Goal: Entertainment & Leisure: Browse casually

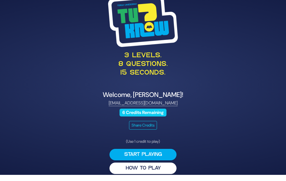
scroll to position [22, 0]
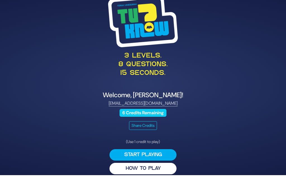
click at [148, 164] on button "HOW TO PLAY" at bounding box center [142, 168] width 67 height 11
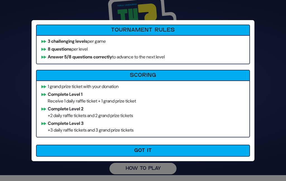
click at [159, 153] on button "Got It" at bounding box center [143, 151] width 214 height 12
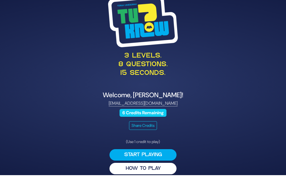
click at [149, 150] on button "Start Playing" at bounding box center [142, 154] width 67 height 11
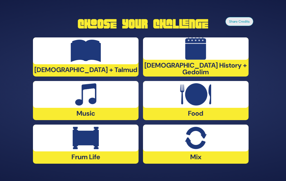
click at [91, 50] on img at bounding box center [86, 51] width 30 height 22
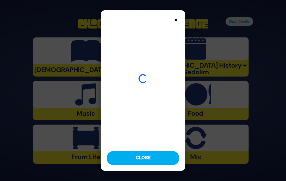
click at [151, 165] on button "Close" at bounding box center [143, 158] width 73 height 14
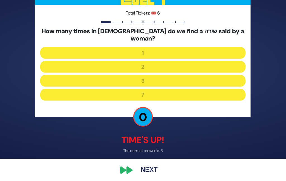
click at [158, 80] on div "How many times in תנ"ך do we find a שירה said by a woman? 1 2 3 7" at bounding box center [142, 65] width 205 height 75
click at [157, 172] on button "Next" at bounding box center [149, 169] width 32 height 13
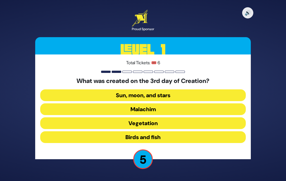
click at [150, 131] on button "Vegetation" at bounding box center [142, 137] width 205 height 12
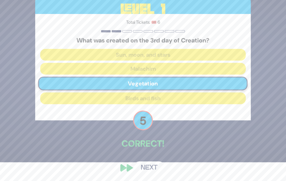
click at [152, 173] on button "Next" at bounding box center [149, 167] width 32 height 13
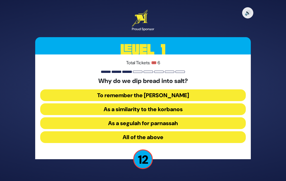
click at [158, 117] on button "As a similarity to the korbanos" at bounding box center [142, 123] width 205 height 12
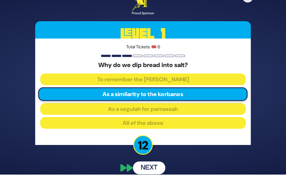
click at [157, 166] on button "Next" at bounding box center [149, 167] width 32 height 13
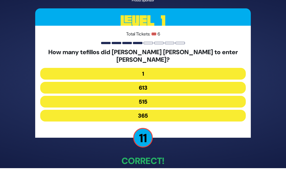
click at [155, 110] on button "515" at bounding box center [142, 116] width 205 height 12
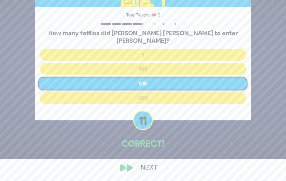
click at [155, 173] on button "Next" at bounding box center [149, 167] width 32 height 13
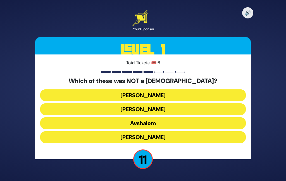
click at [156, 131] on button "Shimon Hatzaddik" at bounding box center [142, 137] width 205 height 12
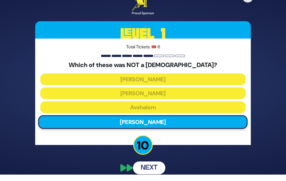
click at [153, 167] on button "Next" at bounding box center [149, 167] width 32 height 13
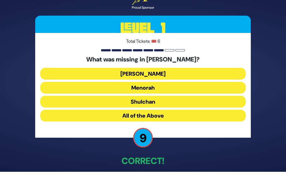
click at [158, 82] on button "Aron" at bounding box center [142, 88] width 205 height 12
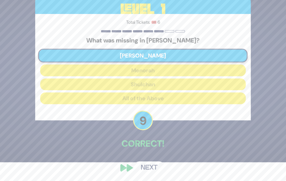
click at [149, 174] on button "Next" at bounding box center [149, 167] width 32 height 13
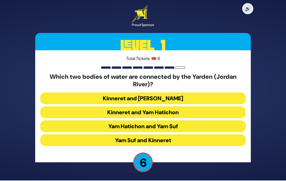
click at [157, 106] on button "Kinneret and Yam Hamelach" at bounding box center [142, 112] width 205 height 12
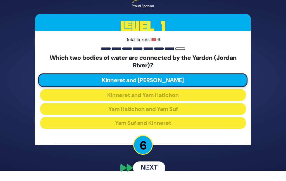
click at [150, 146] on p "6" at bounding box center [143, 145] width 20 height 20
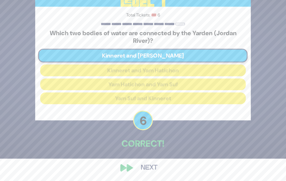
click at [153, 173] on button "Next" at bounding box center [149, 167] width 32 height 13
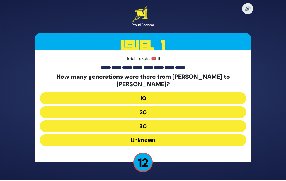
click at [151, 120] on button "20" at bounding box center [142, 126] width 205 height 12
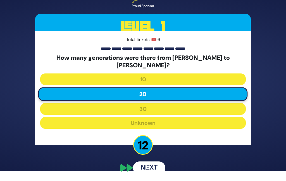
click at [155, 164] on button "Next" at bounding box center [149, 167] width 32 height 13
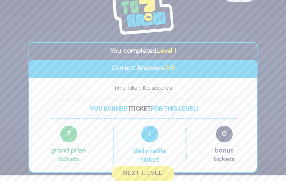
click at [150, 170] on button "Next Level" at bounding box center [143, 173] width 62 height 15
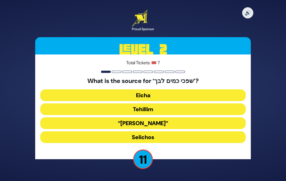
click at [156, 103] on button "Eicha" at bounding box center [142, 109] width 205 height 12
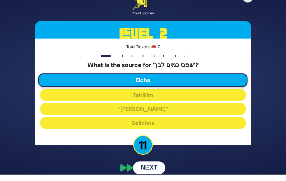
click at [156, 164] on button "Next" at bounding box center [149, 167] width 32 height 13
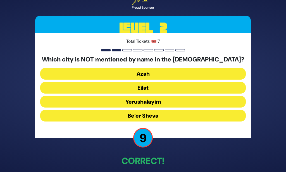
click at [149, 110] on button "Yerushalayim" at bounding box center [142, 116] width 205 height 12
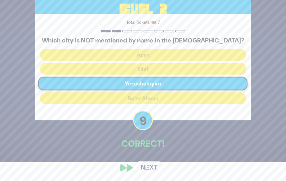
click at [153, 172] on button "Next" at bounding box center [149, 167] width 32 height 13
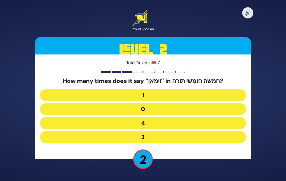
click at [147, 103] on button "1" at bounding box center [142, 109] width 205 height 12
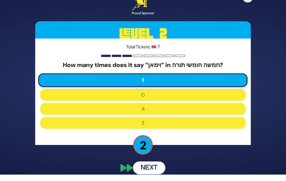
click at [158, 165] on button "Next" at bounding box center [149, 167] width 32 height 13
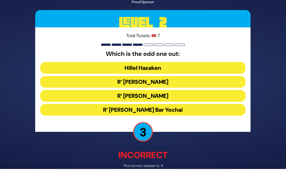
click at [163, 111] on button "R’ Shimon Bar Yochai" at bounding box center [142, 110] width 205 height 12
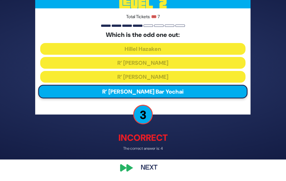
click at [152, 174] on button "Next" at bounding box center [149, 167] width 32 height 13
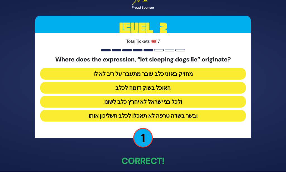
click at [143, 82] on button "מחזיק באזני כלב עובר מתעבר על ריב לא לו" at bounding box center [142, 88] width 205 height 12
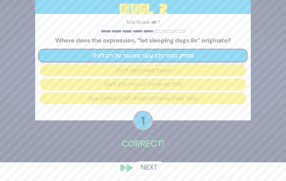
click at [152, 171] on button "Next" at bounding box center [149, 167] width 32 height 13
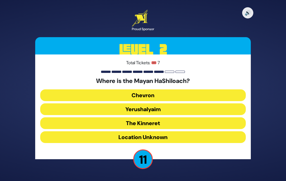
click at [154, 117] on button "Yerushalyaim" at bounding box center [142, 123] width 205 height 12
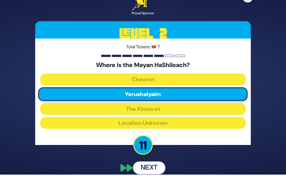
click at [152, 168] on button "Next" at bounding box center [149, 167] width 32 height 13
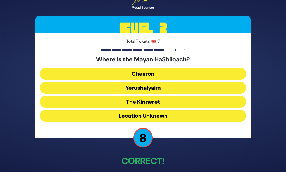
click at [164, 96] on button "Yerushalyaim" at bounding box center [142, 102] width 205 height 12
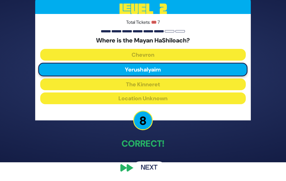
click at [155, 174] on button "Next" at bounding box center [149, 167] width 32 height 13
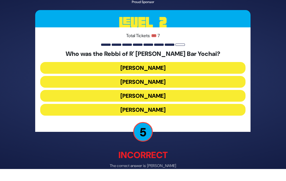
click at [153, 113] on button "Rabbi Akiva" at bounding box center [142, 110] width 205 height 12
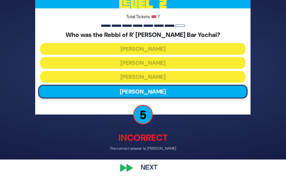
click at [153, 172] on button "Next" at bounding box center [149, 167] width 32 height 13
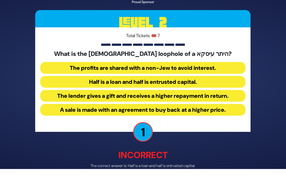
click at [158, 90] on button "Half is a loan and half is entrusted capital." at bounding box center [142, 96] width 205 height 12
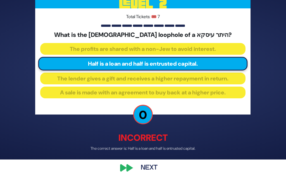
click at [157, 173] on button "Next" at bounding box center [149, 167] width 32 height 13
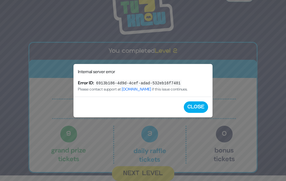
click at [195, 105] on button "Close" at bounding box center [196, 106] width 24 height 11
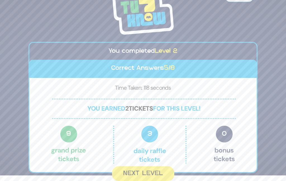
click at [150, 171] on button "Next Level" at bounding box center [143, 173] width 62 height 15
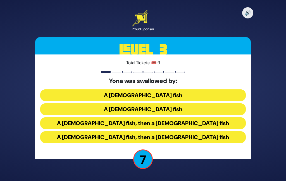
click at [152, 117] on button "A male fish" at bounding box center [142, 123] width 205 height 12
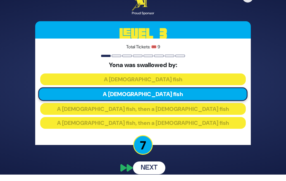
click at [153, 165] on button "Next" at bounding box center [149, 167] width 32 height 13
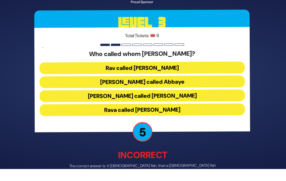
click at [148, 135] on p "5" at bounding box center [143, 132] width 20 height 20
click at [155, 104] on button "Shmuel called Rav Yehuda" at bounding box center [142, 110] width 205 height 12
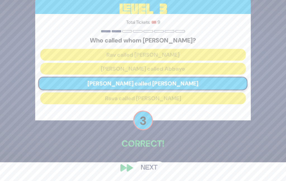
click at [150, 173] on button "Next" at bounding box center [149, 167] width 32 height 13
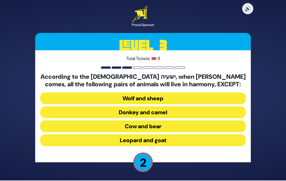
click at [154, 134] on button "Cow and bear" at bounding box center [142, 140] width 205 height 12
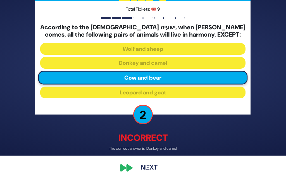
scroll to position [36, 0]
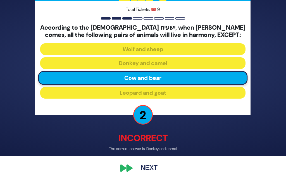
click at [153, 168] on button "Next" at bounding box center [149, 167] width 32 height 13
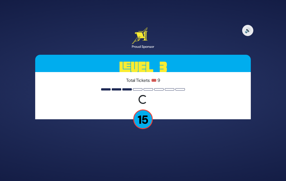
scroll to position [22, 0]
click at [157, 169] on div "🔊 Proud Sponsor Level 3 Total Tickets: 🎟️ 9 Loading question... 15" at bounding box center [143, 90] width 286 height 181
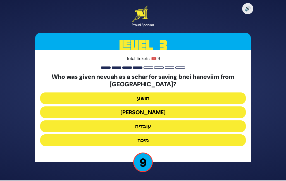
click at [146, 134] on button "עובדיה" at bounding box center [142, 140] width 205 height 12
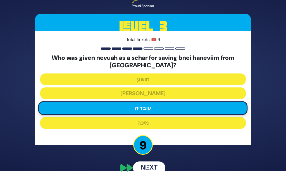
click at [151, 171] on button "Next" at bounding box center [149, 167] width 32 height 13
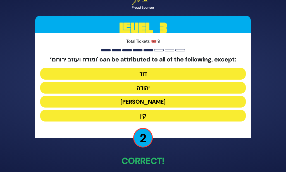
click at [144, 115] on button "קין" at bounding box center [142, 116] width 205 height 12
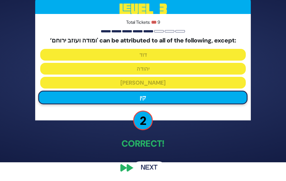
click at [149, 172] on button "Next" at bounding box center [149, 167] width 32 height 13
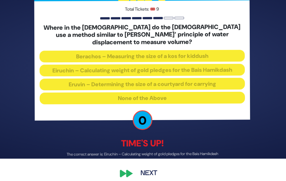
click at [152, 174] on div "🔊 Proud Sponsor Level 3 Total Tickets: 🎟️ 9 Where in the Mishnah do the Chacham…" at bounding box center [142, 67] width 229 height 237
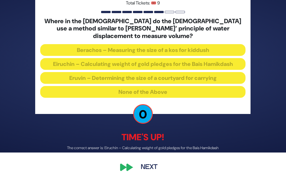
click at [153, 170] on button "Next" at bounding box center [149, 167] width 32 height 13
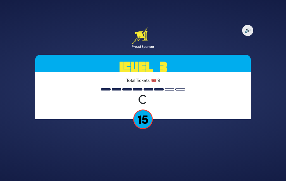
click at [152, 172] on div "🔊 Proud Sponsor Level 3 Total Tickets: 🎟️ 9 Loading question... 15" at bounding box center [143, 90] width 286 height 181
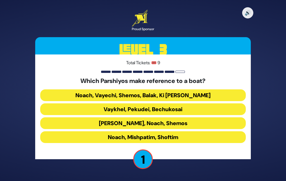
click at [176, 103] on button "Noach, Vayechi, Shemos, Balak, Ki Savo" at bounding box center [142, 109] width 205 height 12
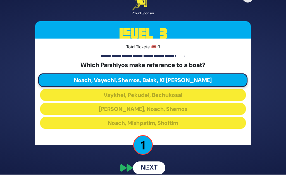
click at [152, 165] on button "Next" at bounding box center [149, 167] width 32 height 13
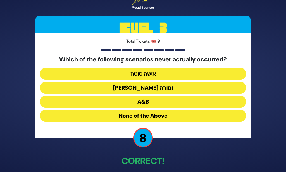
click at [157, 96] on button "בן סורר ומורה" at bounding box center [142, 102] width 205 height 12
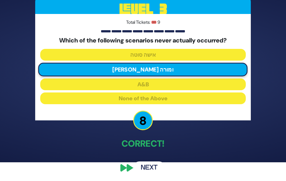
click at [156, 172] on button "Next" at bounding box center [149, 167] width 32 height 13
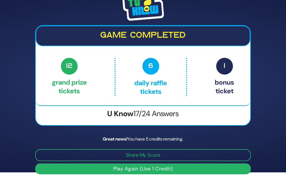
click at [159, 171] on button "Play Again (Use 1 Credit)" at bounding box center [142, 168] width 215 height 11
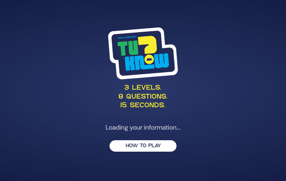
scroll to position [22, 0]
click at [147, 166] on div "3 levels. 8 questions. 15 seconds. Loading your information... HOW TO PLAY" at bounding box center [143, 90] width 286 height 181
click at [259, 103] on div "3 levels. 8 questions. 15 seconds. Loading your information... HOW TO PLAY" at bounding box center [143, 90] width 286 height 181
click at [167, 140] on button "HOW TO PLAY" at bounding box center [142, 145] width 67 height 11
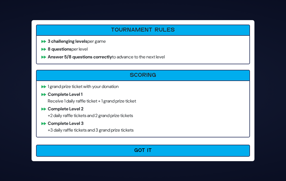
click at [157, 151] on button "Got It" at bounding box center [143, 151] width 214 height 12
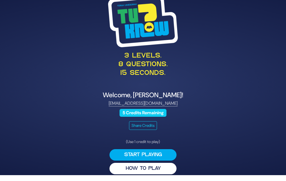
click at [147, 149] on button "Start Playing" at bounding box center [142, 154] width 67 height 11
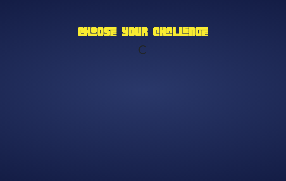
click at [153, 149] on div "Choose Your Challenge Loading..." at bounding box center [143, 90] width 286 height 181
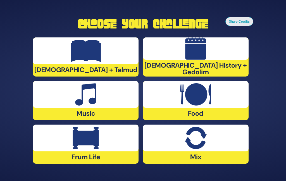
click at [192, 51] on img at bounding box center [195, 48] width 21 height 22
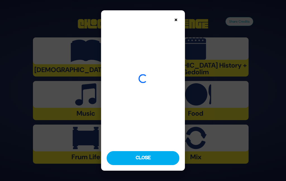
click at [153, 165] on button "Close" at bounding box center [143, 158] width 73 height 14
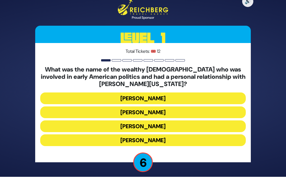
click at [154, 134] on button "Uriah P. Levy" at bounding box center [142, 140] width 205 height 12
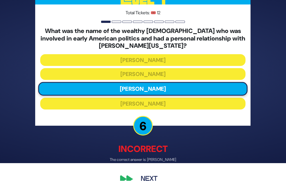
scroll to position [0, 0]
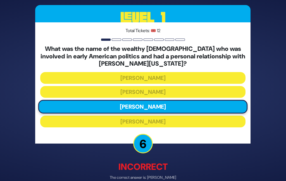
click at [157, 180] on p "The correct answer is: Haym Salomon" at bounding box center [142, 177] width 215 height 6
click at [158, 180] on p "The correct answer is: Haym Salomon" at bounding box center [142, 177] width 215 height 6
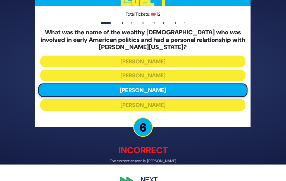
scroll to position [18, 0]
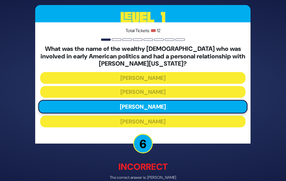
click at [155, 180] on p "The correct answer is: Haym Salomon" at bounding box center [142, 177] width 215 height 6
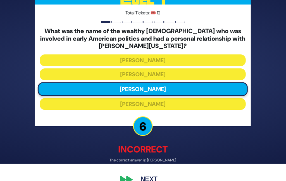
scroll to position [18, 0]
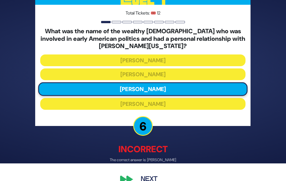
click at [163, 181] on button "Next" at bounding box center [149, 178] width 32 height 13
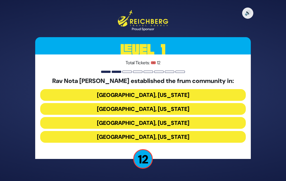
click at [167, 117] on button "Memphis, Tennessee" at bounding box center [142, 123] width 205 height 12
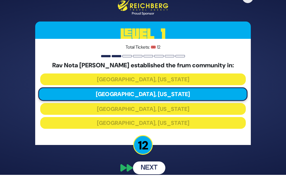
click at [146, 164] on button "Next" at bounding box center [149, 167] width 32 height 13
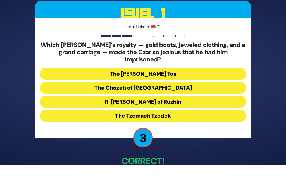
click at [167, 110] on button "R’ Yisroel of Ruzhin" at bounding box center [142, 116] width 205 height 12
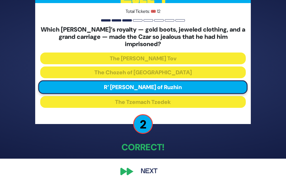
click at [159, 173] on button "Next" at bounding box center [149, 171] width 32 height 13
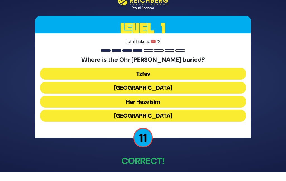
click at [155, 110] on button "Har Hazeisim" at bounding box center [142, 116] width 205 height 12
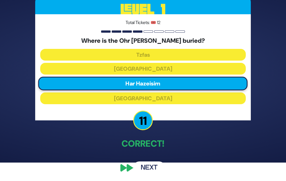
click at [152, 173] on button "Next" at bounding box center [149, 167] width 32 height 13
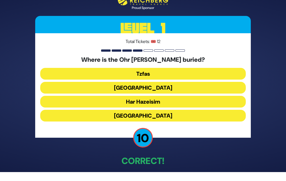
click at [158, 110] on button "Har Hazeisim" at bounding box center [142, 116] width 205 height 12
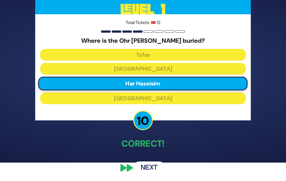
click at [154, 174] on button "Next" at bounding box center [149, 167] width 32 height 13
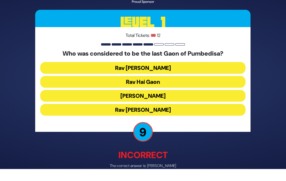
click at [153, 76] on button "Rav Sherira Gaon" at bounding box center [142, 82] width 205 height 12
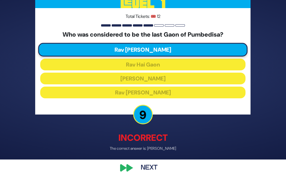
click at [153, 173] on button "Next" at bounding box center [149, 167] width 32 height 13
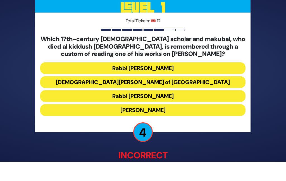
click at [158, 91] on button "Rabbi Shimshon of Ostropoli" at bounding box center [142, 96] width 205 height 12
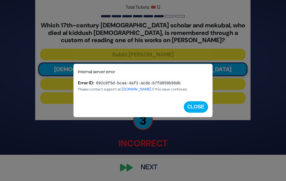
scroll to position [37, 0]
click at [197, 106] on button "Close" at bounding box center [196, 106] width 24 height 11
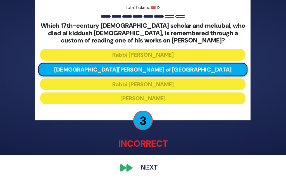
click at [154, 165] on button "Next" at bounding box center [149, 167] width 32 height 13
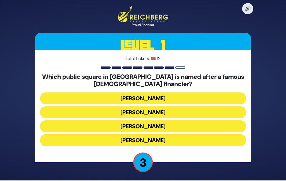
click at [160, 134] on button "Kikar Safra" at bounding box center [142, 140] width 205 height 12
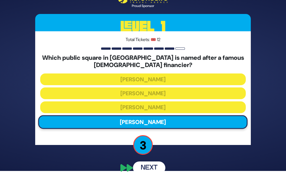
click at [161, 167] on button "Next" at bounding box center [149, 167] width 32 height 13
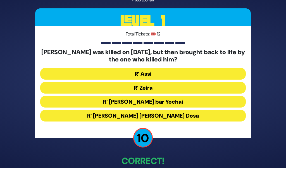
click at [153, 96] on button "R’ Zeira" at bounding box center [142, 102] width 205 height 12
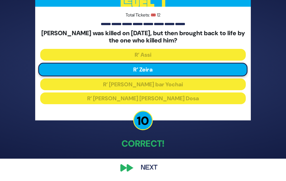
click at [152, 173] on button "Next" at bounding box center [149, 167] width 32 height 13
click at [154, 174] on button "Next" at bounding box center [149, 167] width 32 height 13
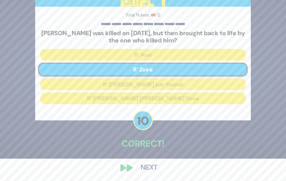
click at [155, 172] on button "Next" at bounding box center [149, 167] width 32 height 13
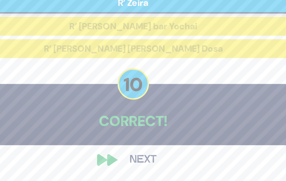
scroll to position [33, 0]
click at [74, 104] on div "🔊 Proud Sponsor Level 1 Total Tickets: 🎟️ 12 Which Amora was killed on Purim, b…" at bounding box center [142, 67] width 229 height 225
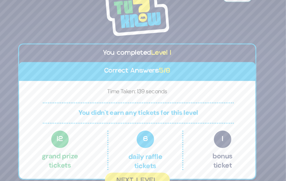
scroll to position [8, 0]
click at [140, 181] on button "Next Level" at bounding box center [143, 173] width 62 height 15
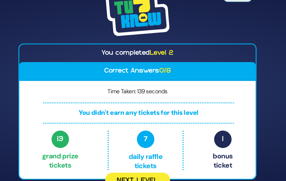
click at [143, 181] on button "Next Level" at bounding box center [143, 173] width 62 height 15
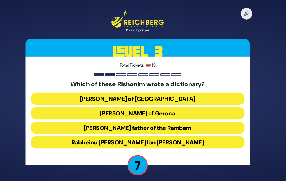
click at [151, 117] on button "Rabbeinu Nissim of Gerona" at bounding box center [142, 123] width 205 height 12
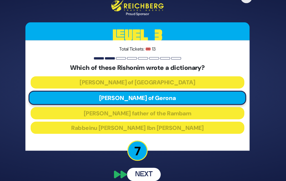
click at [140, 174] on button "Next" at bounding box center [149, 167] width 32 height 13
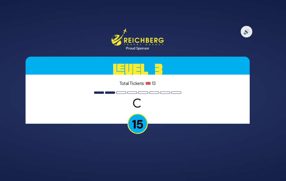
click at [147, 180] on div "🔊 Proud Sponsor Level 3 Total Tickets: 🎟️ 13 Loading question... 15" at bounding box center [143, 90] width 286 height 181
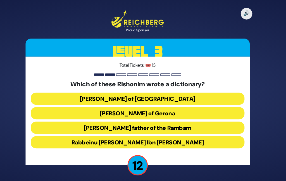
click at [162, 117] on button "Rabbeinu Nissim of Gerona" at bounding box center [142, 123] width 205 height 12
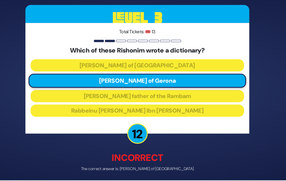
click at [150, 181] on button "Next" at bounding box center [149, 181] width 32 height 13
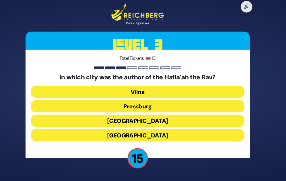
scroll to position [22, 0]
click at [143, 131] on button "Frankfurt" at bounding box center [142, 137] width 205 height 12
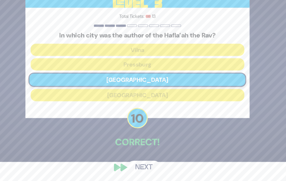
click at [143, 167] on button "Next" at bounding box center [149, 167] width 32 height 13
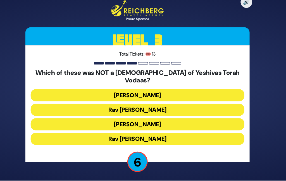
click at [145, 134] on button "Rav Shraga Feivel Mendlowitz" at bounding box center [142, 140] width 205 height 12
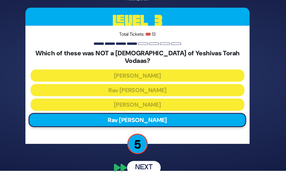
click at [143, 161] on button "Next" at bounding box center [149, 167] width 32 height 13
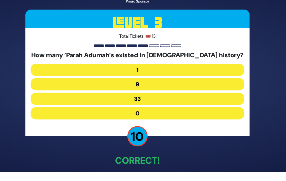
click at [154, 96] on button "9" at bounding box center [142, 102] width 205 height 12
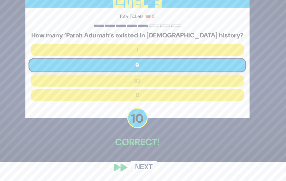
click at [143, 167] on button "Next" at bounding box center [149, 167] width 32 height 13
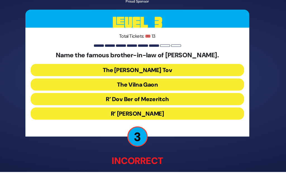
click at [146, 110] on button "R’ Dov Ber of Mezeritch" at bounding box center [142, 116] width 205 height 12
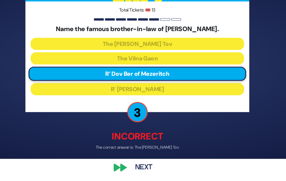
click at [142, 168] on button "Next" at bounding box center [149, 167] width 32 height 13
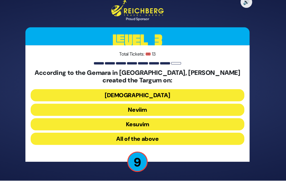
click at [146, 134] on button "All of the above" at bounding box center [142, 140] width 205 height 12
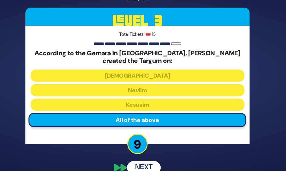
click at [141, 161] on button "Next" at bounding box center [149, 167] width 32 height 13
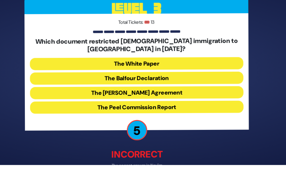
click at [155, 76] on button "The White Paper" at bounding box center [142, 82] width 205 height 12
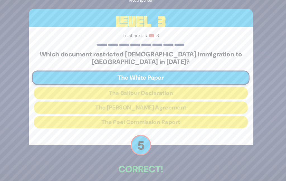
scroll to position [9, 0]
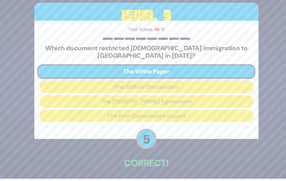
click at [151, 179] on div "🔊 Proud Sponsor Level 3 Total Tickets: 🎟️ 13 Which document restricted Jewish i…" at bounding box center [142, 80] width 229 height 225
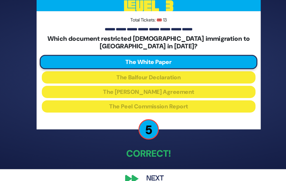
scroll to position [33, 0]
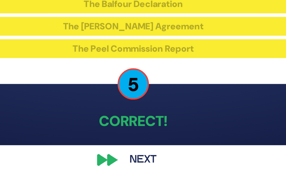
click at [133, 161] on button "Next" at bounding box center [149, 167] width 32 height 13
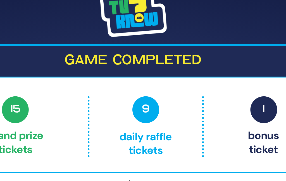
scroll to position [0, 0]
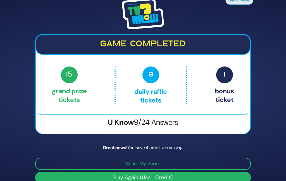
click at [158, 181] on button "Play Again (Use 1 Credit)" at bounding box center [142, 177] width 215 height 11
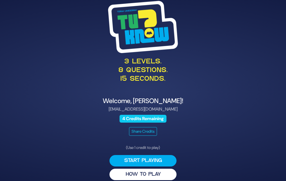
scroll to position [22, 0]
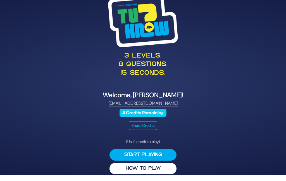
click at [149, 149] on button "Start Playing" at bounding box center [142, 154] width 67 height 11
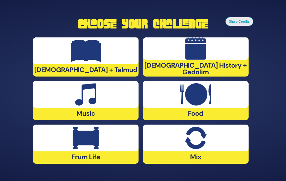
click at [205, 88] on img at bounding box center [195, 94] width 31 height 22
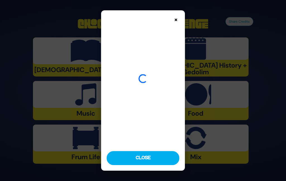
click at [153, 165] on button "Close" at bounding box center [143, 158] width 73 height 14
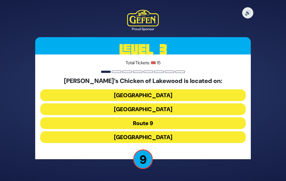
click at [154, 131] on button "Route 9" at bounding box center [142, 137] width 205 height 12
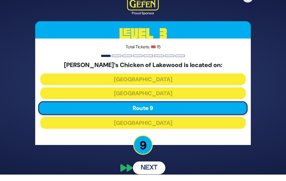
click at [155, 162] on button "Next" at bounding box center [149, 167] width 32 height 13
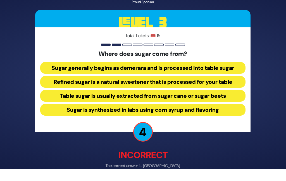
click at [155, 104] on button "Table sugar is usually extracted from sugar cane or sugar beets" at bounding box center [142, 110] width 205 height 12
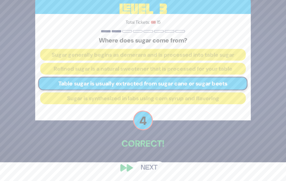
click at [148, 174] on button "Next" at bounding box center [149, 167] width 32 height 13
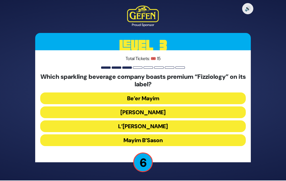
click at [156, 120] on button "Mayim Chayim" at bounding box center [142, 126] width 205 height 12
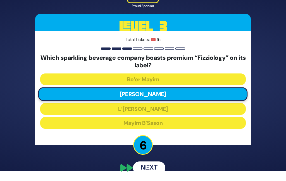
click at [153, 171] on button "Next" at bounding box center [149, 167] width 32 height 13
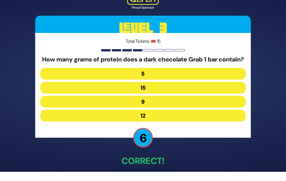
click at [157, 110] on button "9" at bounding box center [142, 116] width 205 height 12
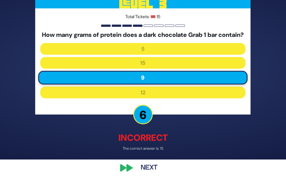
click at [149, 174] on div "🔊 Proud Sponsor Level 3 Total Tickets: 🎟️ 15 How many grams of protein does a d…" at bounding box center [142, 69] width 229 height 224
click at [156, 167] on button "Next" at bounding box center [149, 167] width 32 height 13
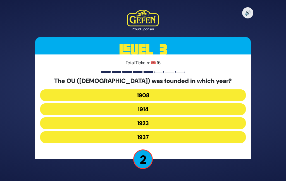
click at [157, 131] on button "1923" at bounding box center [142, 137] width 205 height 12
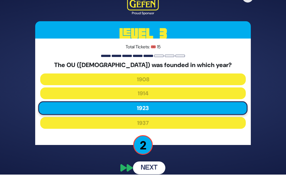
click at [155, 166] on button "Next" at bounding box center [149, 167] width 32 height 13
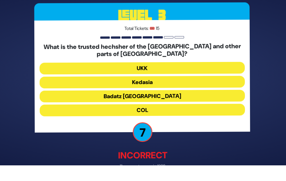
click at [153, 90] on button "Kedasia" at bounding box center [142, 96] width 205 height 12
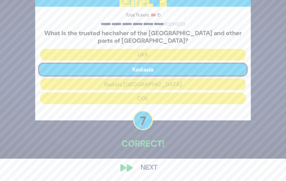
click at [151, 173] on button "Next" at bounding box center [149, 167] width 32 height 13
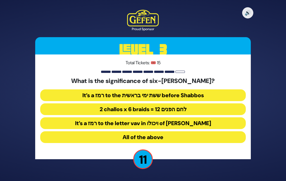
click at [155, 117] on button "2 challos x 6 braids = 12 לחם הפנים" at bounding box center [142, 123] width 205 height 12
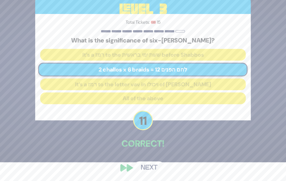
click at [154, 163] on div "🔊 Proud Sponsor Level 3 Total Tickets: 🎟️ 15 What is the significance of six-br…" at bounding box center [142, 72] width 229 height 218
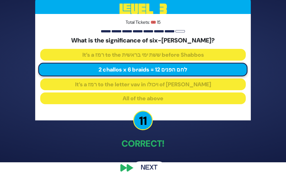
click at [152, 170] on button "Next" at bounding box center [149, 167] width 32 height 13
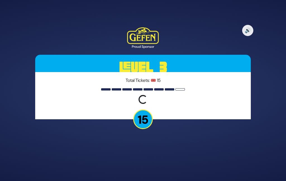
click at [152, 174] on div "🔊 Proud Sponsor Level 3 Total Tickets: 🎟️ 15 Loading question... 15" at bounding box center [143, 90] width 286 height 181
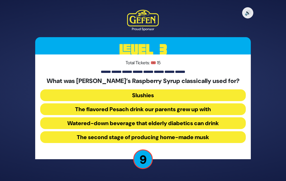
click at [174, 117] on button "The flavored Pesach drink our parents grew up with" at bounding box center [142, 123] width 205 height 12
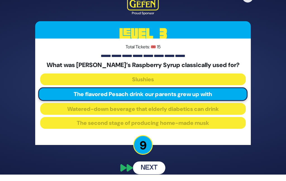
click at [150, 167] on button "Next" at bounding box center [149, 167] width 32 height 13
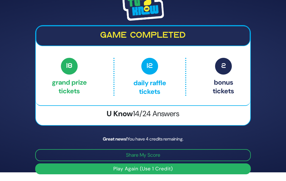
click at [157, 174] on button "Play Again (Use 1 Credit)" at bounding box center [142, 168] width 215 height 11
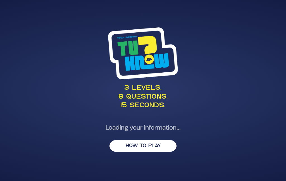
scroll to position [22, 0]
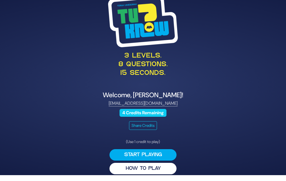
click at [158, 150] on button "Start Playing" at bounding box center [142, 154] width 67 height 11
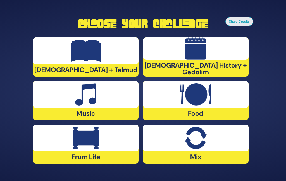
click at [111, 135] on div at bounding box center [85, 137] width 105 height 27
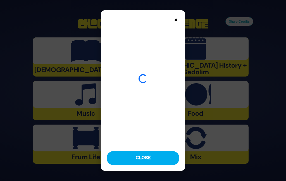
click at [101, 131] on div "Loading advertisement..." at bounding box center [143, 79] width 84 height 138
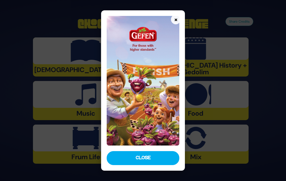
click at [159, 165] on button "Close" at bounding box center [143, 158] width 73 height 14
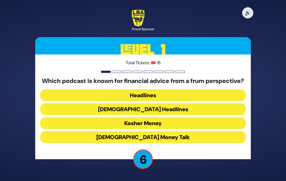
click at [165, 131] on button "Kosher Money" at bounding box center [142, 137] width 205 height 12
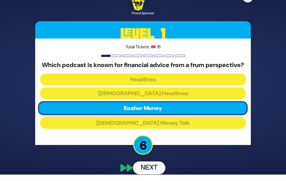
click at [159, 170] on button "Next" at bounding box center [149, 167] width 32 height 13
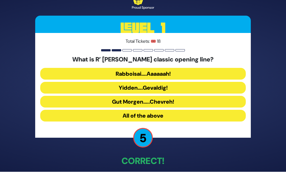
click at [158, 117] on button "All of the above" at bounding box center [142, 116] width 205 height 12
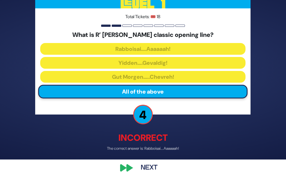
click at [159, 174] on button "Next" at bounding box center [149, 167] width 32 height 13
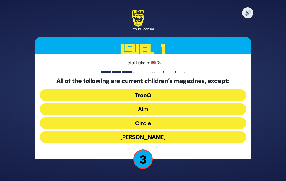
click at [156, 117] on button "Aim" at bounding box center [142, 123] width 205 height 12
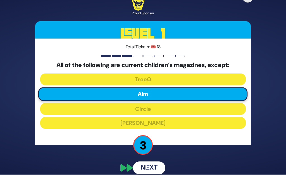
click at [153, 164] on button "Next" at bounding box center [149, 167] width 32 height 13
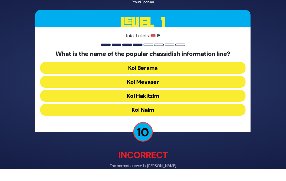
click at [158, 90] on button "Kol Mevaser" at bounding box center [142, 96] width 205 height 12
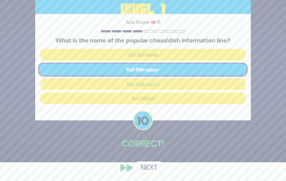
click at [151, 174] on button "Next" at bounding box center [149, 167] width 32 height 13
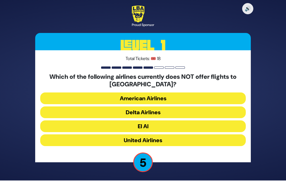
click at [160, 106] on button "American Airlines" at bounding box center [142, 112] width 205 height 12
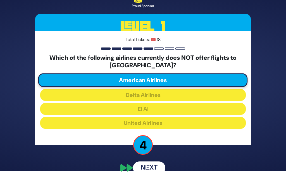
click at [152, 170] on button "Next" at bounding box center [149, 167] width 32 height 13
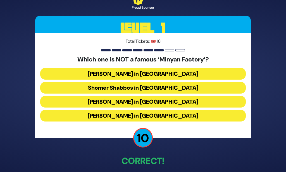
click at [156, 112] on button "[PERSON_NAME] in [GEOGRAPHIC_DATA]" at bounding box center [142, 116] width 205 height 12
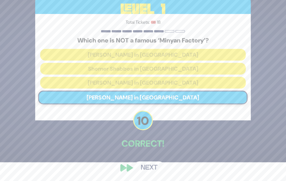
click at [153, 174] on button "Next" at bounding box center [149, 167] width 32 height 13
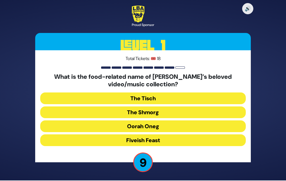
click at [154, 120] on button "The Shmorg" at bounding box center [142, 126] width 205 height 12
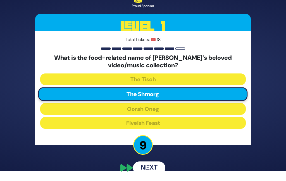
click at [156, 166] on button "Next" at bounding box center [149, 167] width 32 height 13
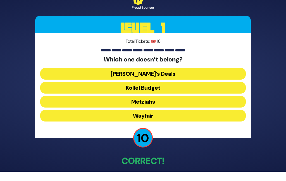
click at [152, 114] on button "Wayfair" at bounding box center [142, 116] width 205 height 12
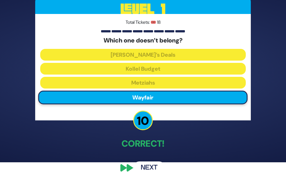
click at [155, 174] on button "Next" at bounding box center [149, 167] width 32 height 13
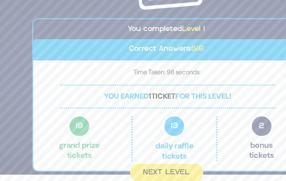
scroll to position [17, 0]
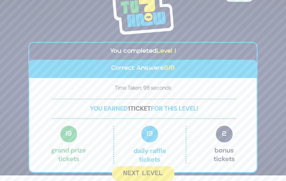
click at [156, 173] on button "Next Level" at bounding box center [143, 173] width 62 height 15
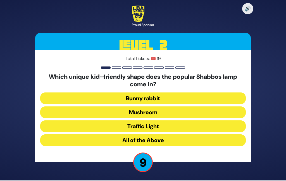
click at [150, 136] on button "All of the Above" at bounding box center [142, 140] width 205 height 12
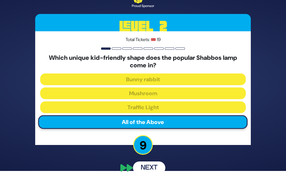
click at [158, 171] on button "Next" at bounding box center [149, 167] width 32 height 13
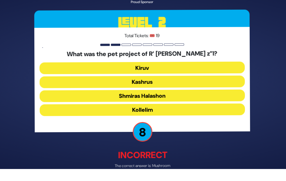
click at [164, 104] on button "Shmiras Halashon" at bounding box center [142, 110] width 205 height 12
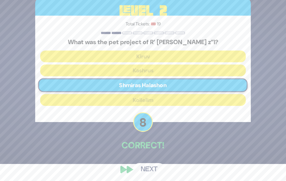
click at [152, 172] on div "🔊 Proud Sponsor Level 2 Total Tickets: 🎟️ 19 What was the pet project of R’ Avr…" at bounding box center [142, 73] width 229 height 218
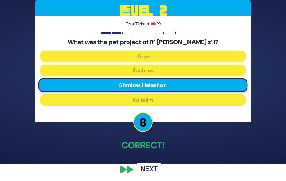
scroll to position [30, 0]
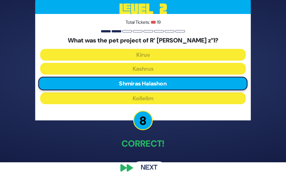
click at [152, 162] on button "Next" at bounding box center [149, 167] width 32 height 13
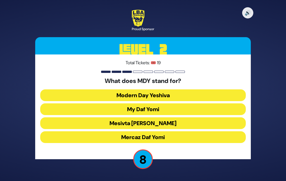
click at [155, 131] on button "Mercaz Daf Yomi" at bounding box center [142, 137] width 205 height 12
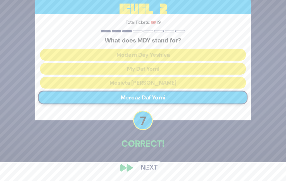
click at [151, 174] on button "Next" at bounding box center [149, 167] width 32 height 13
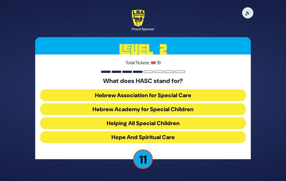
click at [167, 117] on button "Hebrew Academy for Special Children" at bounding box center [142, 123] width 205 height 12
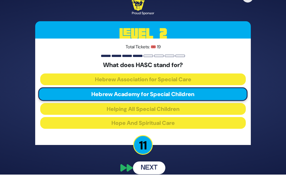
click at [157, 161] on button "Next" at bounding box center [149, 167] width 32 height 13
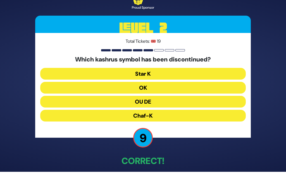
click at [153, 110] on button "OU DE" at bounding box center [142, 116] width 205 height 12
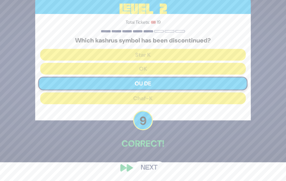
click at [152, 171] on button "Next" at bounding box center [149, 167] width 32 height 13
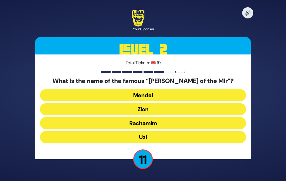
click at [151, 131] on button "Uzi" at bounding box center [142, 137] width 205 height 12
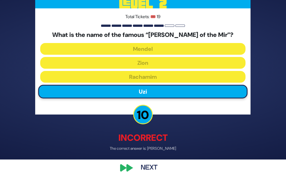
click at [156, 170] on div "🔊 Proud Sponsor Level 2 Total Tickets: 🎟️ 19 What is the name of the famous “Ba…" at bounding box center [142, 69] width 229 height 224
click at [151, 174] on button "Next" at bounding box center [149, 167] width 32 height 13
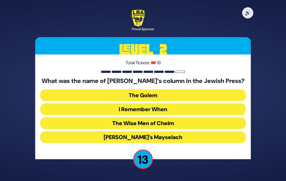
click at [169, 117] on button "I Remember When" at bounding box center [142, 123] width 205 height 12
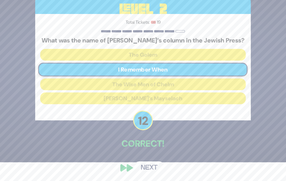
click at [153, 167] on div "🔊 Proud Sponsor Level 2 Total Tickets: 🎟️ 19 What was the name of Arnold Fine’s…" at bounding box center [142, 72] width 229 height 218
click at [153, 173] on button "Next" at bounding box center [149, 167] width 32 height 13
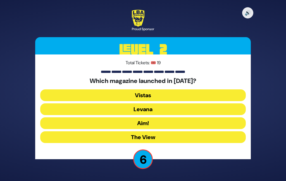
click at [152, 131] on button "The View" at bounding box center [142, 137] width 205 height 12
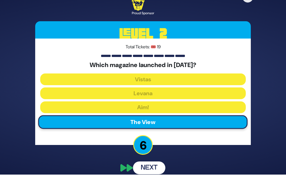
click at [157, 162] on button "Next" at bounding box center [149, 167] width 32 height 13
click at [152, 165] on button "Next" at bounding box center [149, 167] width 32 height 13
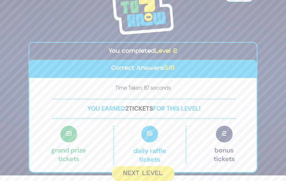
click at [146, 174] on button "Next Level" at bounding box center [143, 173] width 62 height 15
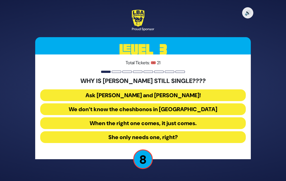
click at [152, 117] on button "We don’t know the cheshbonos in Shamayim" at bounding box center [142, 123] width 205 height 12
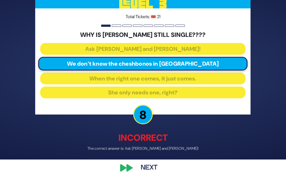
click at [155, 174] on button "Next" at bounding box center [149, 167] width 32 height 13
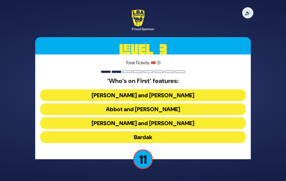
click at [163, 117] on button "Abbot and Costello" at bounding box center [142, 123] width 205 height 12
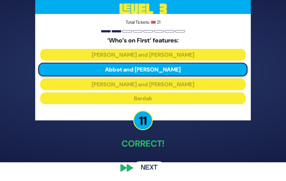
click at [153, 172] on button "Next" at bounding box center [149, 167] width 32 height 13
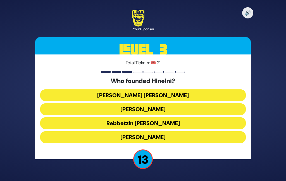
click at [154, 117] on button "Rebbetzin Esther Jungreis" at bounding box center [142, 123] width 205 height 12
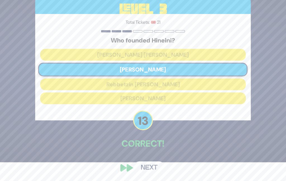
click at [152, 172] on button "Next" at bounding box center [149, 167] width 32 height 13
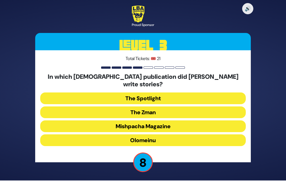
click at [155, 134] on button "Olomeinu" at bounding box center [142, 140] width 205 height 12
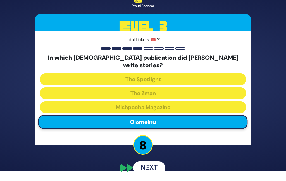
click at [150, 167] on button "Next" at bounding box center [149, 167] width 32 height 13
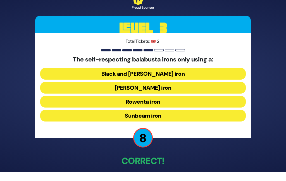
click at [159, 116] on button "Sunbeam iron" at bounding box center [142, 116] width 205 height 12
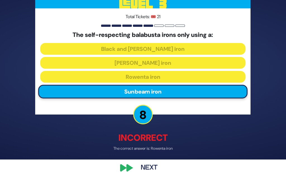
click at [155, 168] on div "🔊 Proud Sponsor Level 3 Total Tickets: 🎟️ 21 The self-respecting balabusta iron…" at bounding box center [142, 69] width 229 height 224
click at [157, 174] on button "Next" at bounding box center [149, 167] width 32 height 13
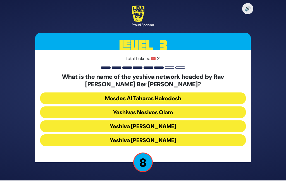
click at [162, 120] on button "Yeshivas Nesivos Olam" at bounding box center [142, 126] width 205 height 12
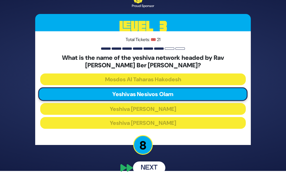
click at [157, 170] on button "Next" at bounding box center [149, 167] width 32 height 13
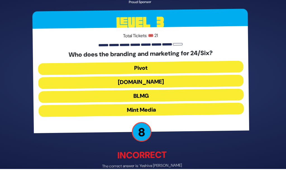
click at [159, 104] on button "BLMG" at bounding box center [142, 110] width 205 height 12
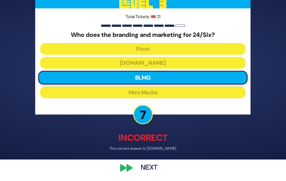
click at [158, 173] on button "Next" at bounding box center [149, 167] width 32 height 13
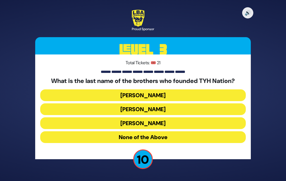
click at [161, 103] on button "Blumstein" at bounding box center [142, 109] width 205 height 12
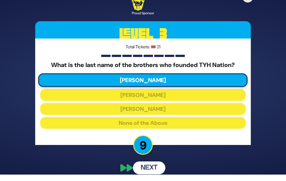
click at [157, 167] on button "Next" at bounding box center [149, 167] width 32 height 13
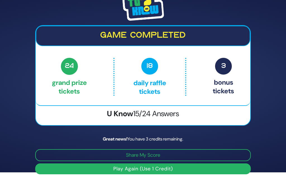
click at [157, 172] on button "Play Again (Use 1 Credit)" at bounding box center [142, 168] width 215 height 11
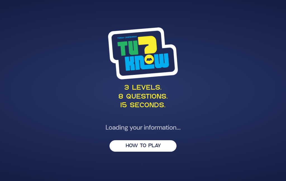
scroll to position [22, 0]
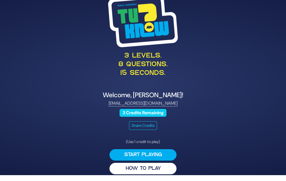
click at [154, 149] on button "Start Playing" at bounding box center [142, 154] width 67 height 11
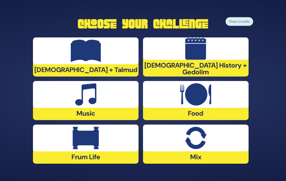
click at [95, 48] on img at bounding box center [86, 51] width 30 height 22
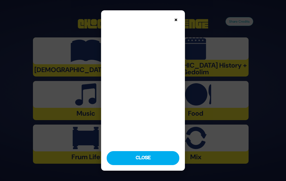
click at [145, 165] on button "Close" at bounding box center [143, 158] width 73 height 14
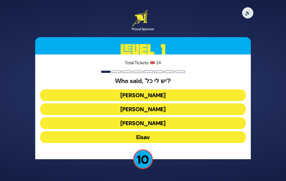
click at [170, 103] on button "Yaakov Avinu" at bounding box center [142, 109] width 205 height 12
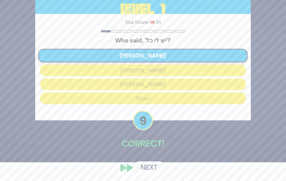
click at [155, 164] on div "🔊 Proud Sponsor Level 1 Total Tickets: 🎟️ 24 Who said, 'יש לי כל'? Yaakov Avinu…" at bounding box center [142, 72] width 229 height 218
click at [156, 174] on button "Next" at bounding box center [149, 167] width 32 height 13
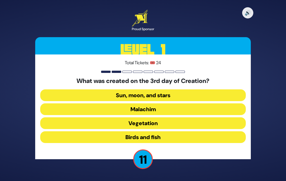
click at [158, 131] on button "Vegetation" at bounding box center [142, 137] width 205 height 12
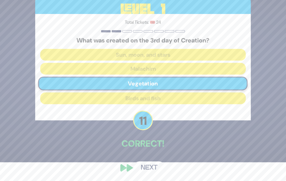
click at [154, 165] on div "🔊 Proud Sponsor Level 1 Total Tickets: 🎟️ 24 What was created on the 3rd day of…" at bounding box center [142, 72] width 229 height 218
click at [154, 174] on button "Next" at bounding box center [149, 167] width 32 height 13
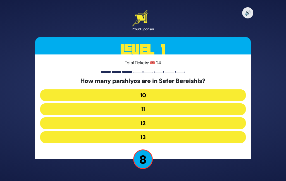
click at [163, 131] on button "12" at bounding box center [142, 137] width 205 height 12
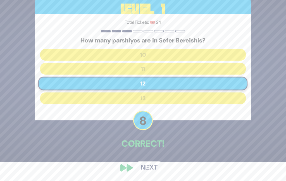
click at [154, 172] on button "Next" at bounding box center [149, 167] width 32 height 13
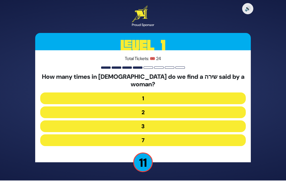
click at [156, 134] on button "3" at bounding box center [142, 140] width 205 height 12
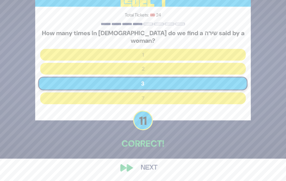
click at [150, 165] on div "🔊 Proud Sponsor Level 1 Total Tickets: 🎟️ 24 How many times in תנ"ך do we find …" at bounding box center [142, 67] width 229 height 225
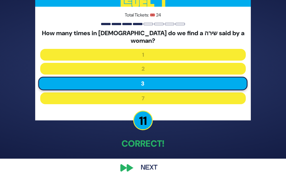
click at [151, 171] on button "Next" at bounding box center [149, 167] width 32 height 13
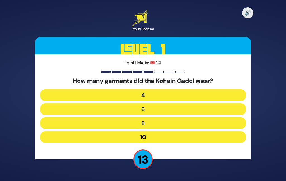
click at [159, 131] on button "8" at bounding box center [142, 137] width 205 height 12
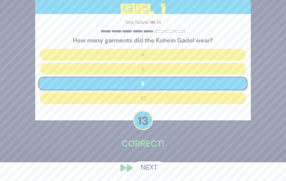
click at [157, 163] on div "🔊 Proud Sponsor Level 1 Total Tickets: 🎟️ 24 How many garments did the Kohein G…" at bounding box center [142, 72] width 229 height 218
click at [155, 173] on button "Next" at bounding box center [149, 167] width 32 height 13
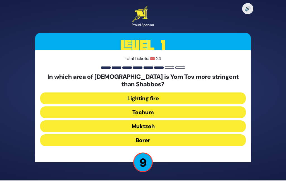
click at [157, 134] on button "Muktzeh" at bounding box center [142, 140] width 205 height 12
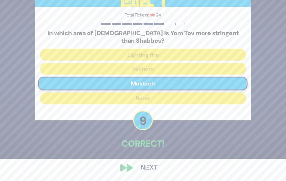
click at [154, 167] on div "🔊 Proud Sponsor Level 1 Total Tickets: 🎟️ 24 In which area of halacha is Yom To…" at bounding box center [142, 67] width 229 height 225
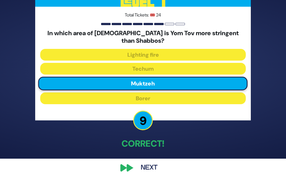
click at [156, 172] on button "Next" at bounding box center [149, 167] width 32 height 13
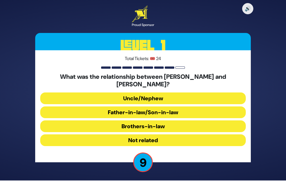
click at [163, 106] on button "Uncle/Nephew" at bounding box center [142, 112] width 205 height 12
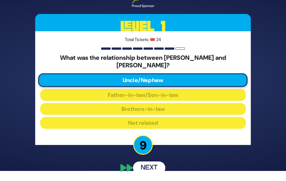
click at [156, 166] on div "🔊 Proud Sponsor Level 1 Total Tickets: 🎟️ 24 What was the relationship between …" at bounding box center [142, 80] width 229 height 201
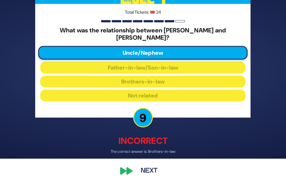
click at [154, 174] on button "Next" at bounding box center [149, 170] width 32 height 13
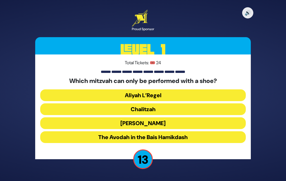
click at [157, 117] on button "Chalitzah" at bounding box center [142, 123] width 205 height 12
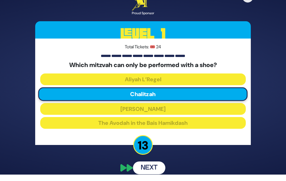
click at [152, 161] on button "Next" at bounding box center [149, 167] width 32 height 13
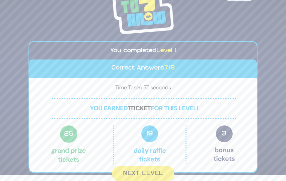
click at [155, 169] on button "Next Level" at bounding box center [143, 173] width 62 height 15
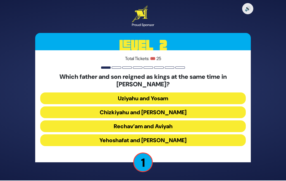
click at [147, 152] on p "1" at bounding box center [143, 162] width 20 height 20
click at [177, 106] on button "Uziyahu and Yosam" at bounding box center [142, 112] width 205 height 12
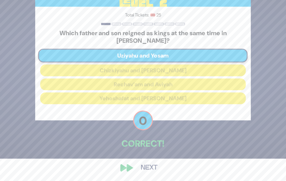
click at [157, 174] on button "Next" at bounding box center [149, 167] width 32 height 13
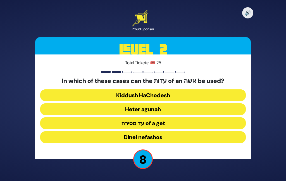
click at [160, 117] on button "Heter agunah" at bounding box center [142, 123] width 205 height 12
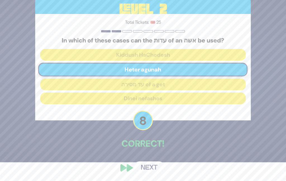
click at [154, 161] on div "🔊 Proud Sponsor Level 2 Total Tickets: 🎟️ 25 In which of these cases can the עד…" at bounding box center [142, 72] width 229 height 218
click at [155, 173] on button "Next" at bounding box center [149, 167] width 32 height 13
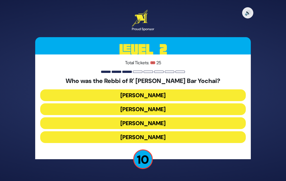
click at [165, 131] on button "Rabban Gamliel" at bounding box center [142, 137] width 205 height 12
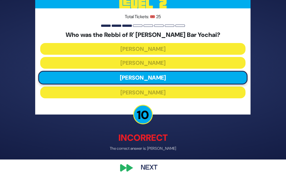
click at [152, 162] on div "🔊 Proud Sponsor Level 2 Total Tickets: 🎟️ 25 Who was the Rebbi of R' Shimon Bar…" at bounding box center [142, 69] width 229 height 224
click at [154, 174] on button "Next" at bounding box center [149, 167] width 32 height 13
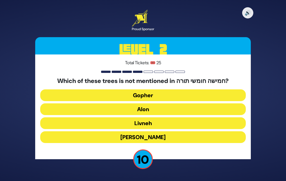
click at [148, 131] on button "Oren" at bounding box center [142, 137] width 205 height 12
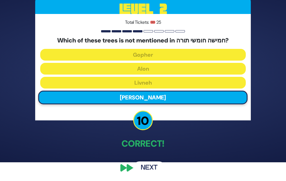
click at [155, 172] on button "Next" at bounding box center [149, 167] width 32 height 13
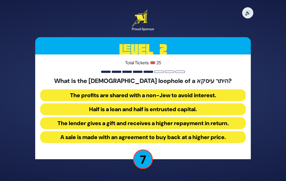
click at [180, 117] on button "Half is a loan and half is entrusted capital." at bounding box center [142, 123] width 205 height 12
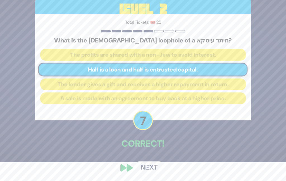
click at [155, 164] on div "🔊 Proud Sponsor Level 2 Total Tickets: 🎟️ 25 What is the halachic loophole of a…" at bounding box center [142, 72] width 229 height 218
click at [158, 174] on button "Next" at bounding box center [149, 167] width 32 height 13
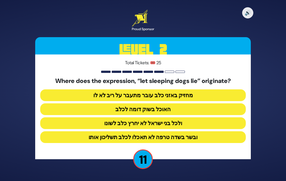
click at [172, 103] on button "מחזיק באזני כלב עובר מתעבר על ריב לא לו" at bounding box center [142, 109] width 205 height 12
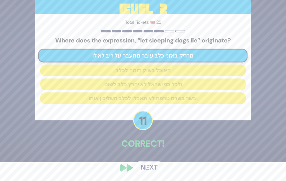
click at [154, 159] on div "🔊 Proud Sponsor Level 2 Total Tickets: 🎟️ 25 Where does the expression, “let sl…" at bounding box center [142, 72] width 229 height 218
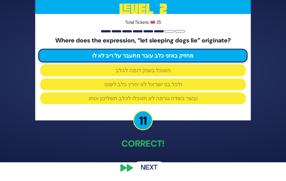
click at [152, 172] on button "Next" at bounding box center [149, 167] width 32 height 13
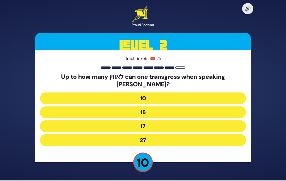
click at [154, 134] on button "17" at bounding box center [142, 140] width 205 height 12
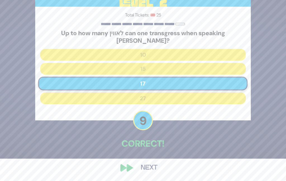
click at [154, 166] on div "🔊 Proud Sponsor Level 2 Total Tickets: 🎟️ 25 Up to how many לאווין can one tran…" at bounding box center [142, 67] width 229 height 225
click at [158, 174] on button "Next" at bounding box center [149, 167] width 32 height 13
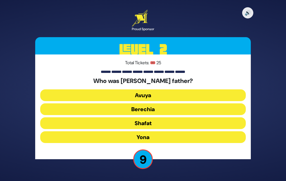
click at [155, 131] on button "Shafat" at bounding box center [142, 137] width 205 height 12
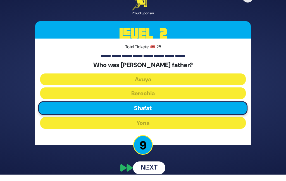
click at [158, 166] on button "Next" at bounding box center [149, 167] width 32 height 13
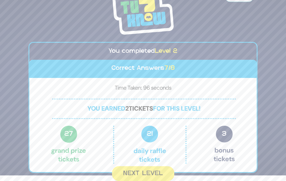
click at [154, 170] on button "Next Level" at bounding box center [143, 173] width 62 height 15
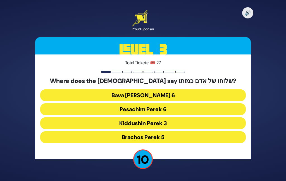
click at [162, 131] on button "Kiddushin Perek 3" at bounding box center [142, 137] width 205 height 12
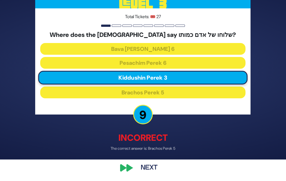
click at [154, 174] on button "Next" at bounding box center [149, 167] width 32 height 13
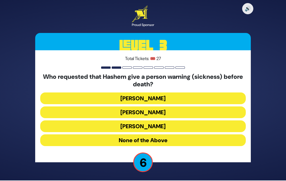
scroll to position [11, 0]
click at [155, 120] on button "Yitzchok" at bounding box center [142, 126] width 205 height 12
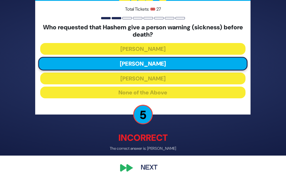
scroll to position [36, 0]
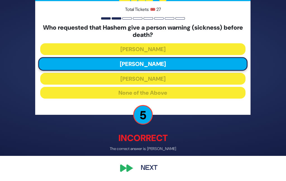
click at [155, 167] on button "Next" at bounding box center [149, 167] width 32 height 13
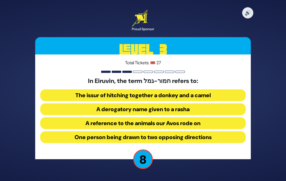
click at [162, 131] on button "One person being drawn to two opposing directions" at bounding box center [142, 137] width 205 height 12
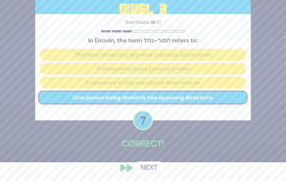
click at [157, 174] on button "Next" at bounding box center [149, 167] width 32 height 13
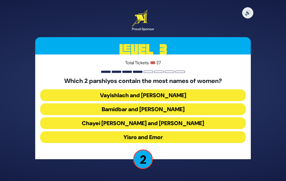
click at [166, 103] on button "Vayishlach and Pinchas" at bounding box center [142, 109] width 205 height 12
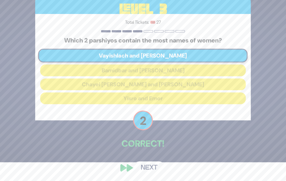
click at [156, 173] on button "Next" at bounding box center [149, 167] width 32 height 13
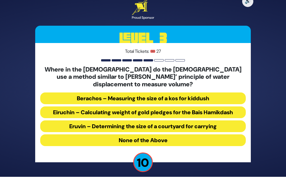
click at [161, 120] on button "Eiruchin – Calculating weight of gold pledges for the Bais Hamikdash" at bounding box center [142, 126] width 205 height 12
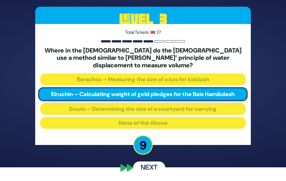
click at [157, 168] on button "Next" at bounding box center [149, 167] width 32 height 13
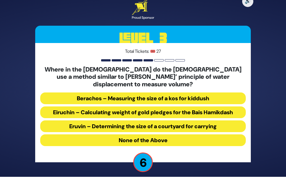
click at [172, 106] on button "Berachos – Measuring the size of a kos for kiddush" at bounding box center [142, 112] width 205 height 12
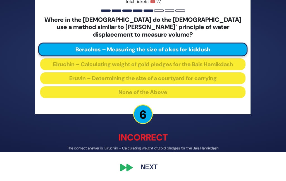
click at [155, 167] on button "Next" at bounding box center [149, 167] width 32 height 13
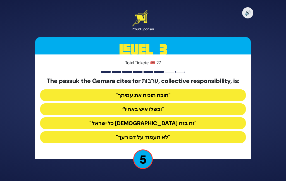
click at [164, 131] on button ""לא תעמוד על דם רעך"" at bounding box center [142, 137] width 205 height 12
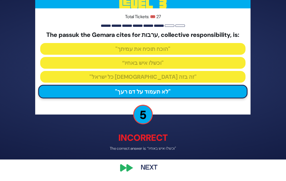
click at [150, 174] on button "Next" at bounding box center [149, 167] width 32 height 13
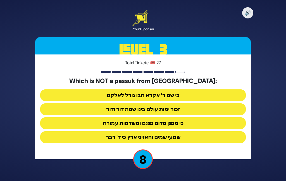
click at [168, 131] on button "שמעי שמים והאזיני ארץ כי ד' דבר" at bounding box center [142, 137] width 205 height 12
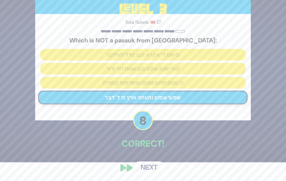
click at [152, 174] on button "Next" at bounding box center [149, 167] width 32 height 13
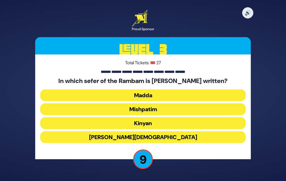
click at [162, 131] on button "Zera’im" at bounding box center [142, 137] width 205 height 12
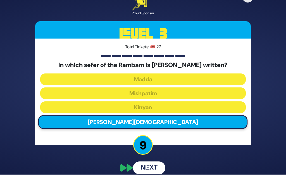
click at [154, 162] on button "Next" at bounding box center [149, 167] width 32 height 13
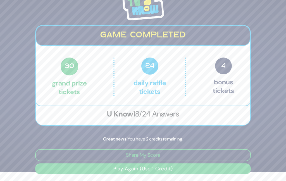
click at [157, 169] on button "Play Again (Use 1 Credit)" at bounding box center [142, 168] width 215 height 11
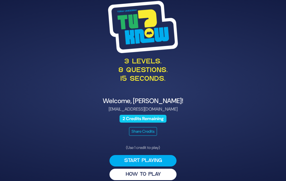
scroll to position [22, 0]
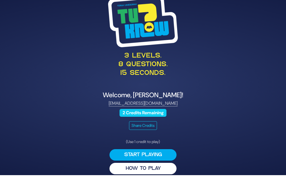
click at [157, 151] on button "Start Playing" at bounding box center [142, 154] width 67 height 11
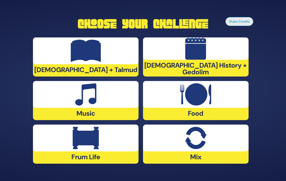
click at [114, 41] on div at bounding box center [85, 50] width 105 height 27
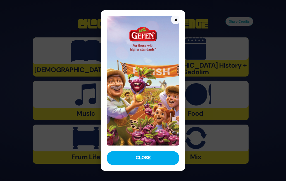
click at [151, 165] on button "Close" at bounding box center [143, 158] width 73 height 14
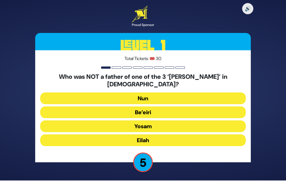
click at [160, 134] on button "Yosam" at bounding box center [142, 140] width 205 height 12
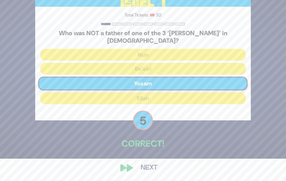
click at [154, 164] on div "🔊 Proud Sponsor Level 1 Total Tickets: 🎟️ 30 Who was NOT a father of one of the…" at bounding box center [142, 67] width 229 height 225
click at [156, 174] on button "Next" at bounding box center [149, 167] width 32 height 13
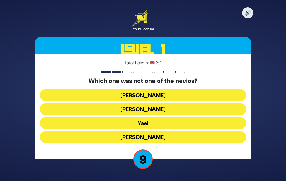
click at [160, 131] on button "Yael" at bounding box center [142, 137] width 205 height 12
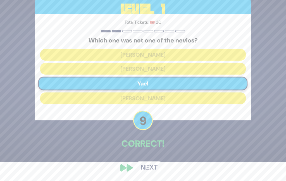
click at [156, 174] on button "Next" at bounding box center [149, 167] width 32 height 13
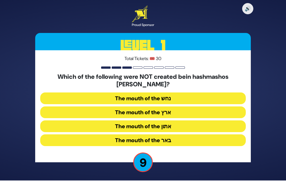
click at [169, 106] on button "The mouth of the נחש" at bounding box center [142, 112] width 205 height 12
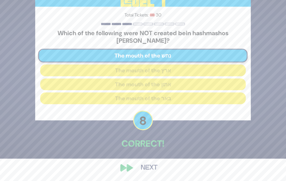
click at [157, 173] on button "Next" at bounding box center [149, 167] width 32 height 13
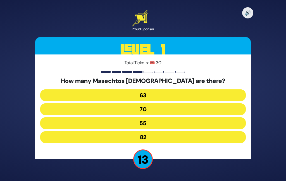
click at [169, 103] on button "63" at bounding box center [142, 109] width 205 height 12
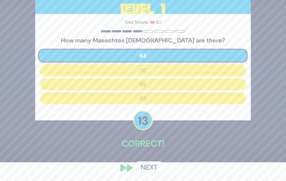
click at [156, 170] on button "Next" at bounding box center [149, 167] width 32 height 13
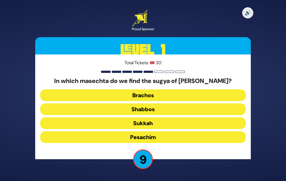
click at [165, 103] on button "Brachos" at bounding box center [142, 109] width 205 height 12
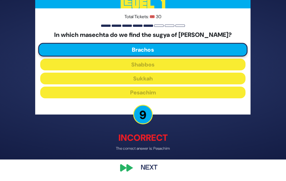
click at [154, 167] on button "Next" at bounding box center [149, 167] width 32 height 13
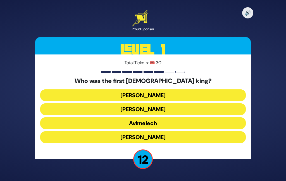
click at [160, 103] on button "Shaul" at bounding box center [142, 109] width 205 height 12
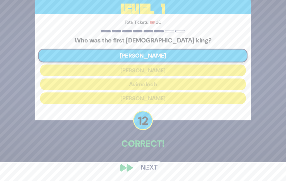
click at [147, 174] on button "Next" at bounding box center [149, 167] width 32 height 13
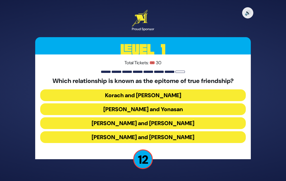
click at [159, 117] on button "Dovid and Yonasan" at bounding box center [142, 123] width 205 height 12
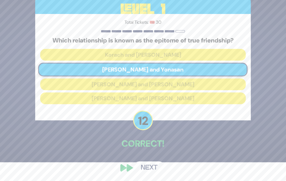
click at [153, 163] on div "🔊 Proud Sponsor Level 1 Total Tickets: 🎟️ 30 Which relationship is known as the…" at bounding box center [142, 72] width 229 height 218
click at [152, 173] on button "Next" at bounding box center [149, 167] width 32 height 13
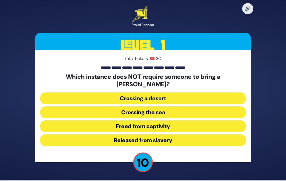
click at [160, 134] on button "Released from slavery" at bounding box center [142, 140] width 205 height 12
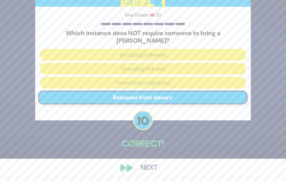
click at [154, 174] on button "Next" at bounding box center [149, 167] width 32 height 13
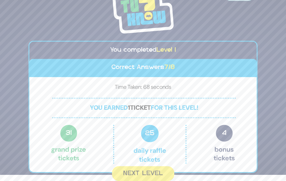
click at [145, 170] on button "Next Level" at bounding box center [143, 173] width 62 height 15
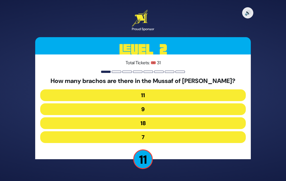
click at [165, 117] on button "9" at bounding box center [142, 123] width 205 height 12
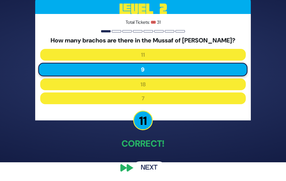
click at [150, 173] on button "Next" at bounding box center [149, 167] width 32 height 13
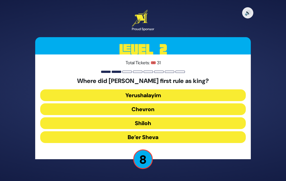
click at [168, 117] on button "Chevron" at bounding box center [142, 123] width 205 height 12
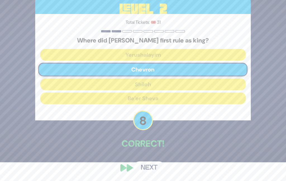
click at [154, 174] on button "Next" at bounding box center [149, 167] width 32 height 13
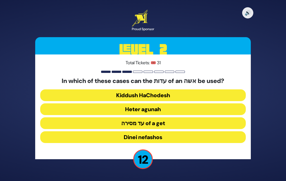
click at [178, 117] on button "Heter agunah" at bounding box center [142, 123] width 205 height 12
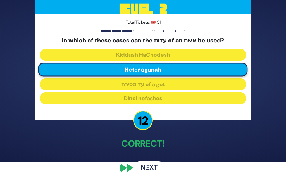
click at [154, 172] on button "Next" at bounding box center [149, 167] width 32 height 13
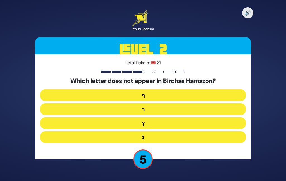
click at [155, 103] on button "ף" at bounding box center [142, 109] width 205 height 12
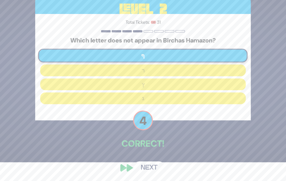
click at [157, 172] on button "Next" at bounding box center [149, 167] width 32 height 13
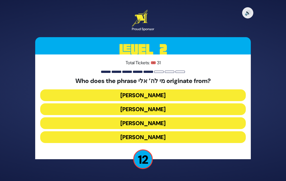
click at [167, 131] on button "Moshe Rabbeinu" at bounding box center [142, 137] width 205 height 12
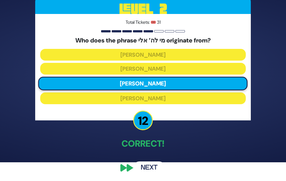
click at [152, 172] on button "Next" at bounding box center [149, 167] width 32 height 13
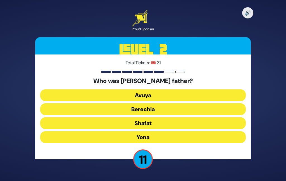
click at [165, 131] on button "Shafat" at bounding box center [142, 137] width 205 height 12
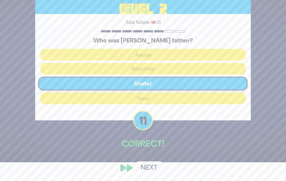
click at [153, 174] on button "Next" at bounding box center [149, 167] width 32 height 13
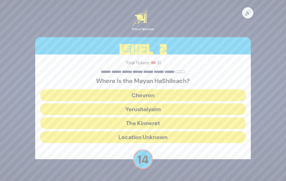
click at [173, 117] on button "Yerushalyaim" at bounding box center [142, 123] width 205 height 12
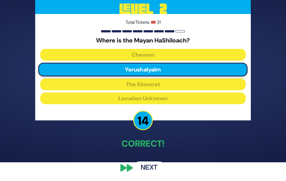
click at [153, 174] on button "Next" at bounding box center [149, 167] width 32 height 13
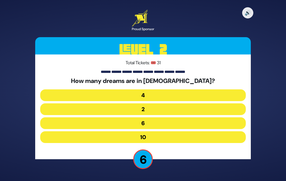
click at [164, 131] on button "6" at bounding box center [142, 137] width 205 height 12
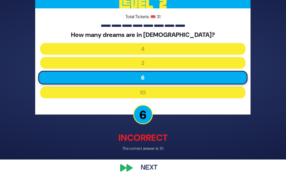
click at [159, 174] on button "Next" at bounding box center [149, 167] width 32 height 13
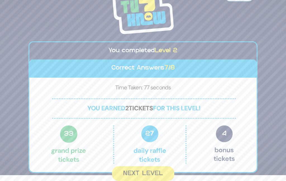
click at [156, 169] on button "Next Level" at bounding box center [143, 173] width 62 height 15
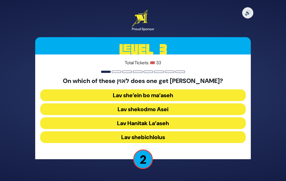
click at [171, 117] on button "Lav shekodmo Asei" at bounding box center [142, 123] width 205 height 12
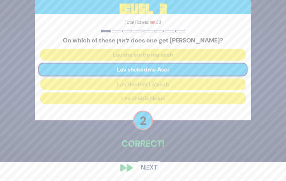
click at [150, 170] on button "Next" at bounding box center [149, 167] width 32 height 13
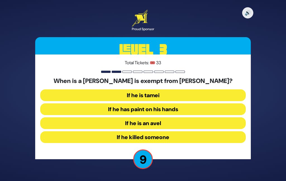
click at [164, 131] on button "If he is an avel" at bounding box center [142, 137] width 205 height 12
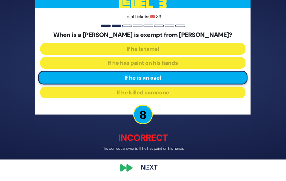
click at [154, 174] on button "Next" at bounding box center [149, 167] width 32 height 13
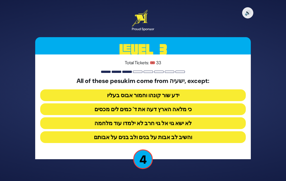
click at [172, 131] on button "והשיב לב אבות על בנים ולב בנים על אבותם" at bounding box center [142, 137] width 205 height 12
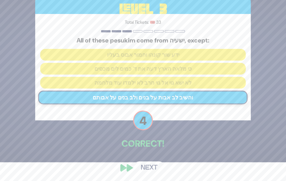
click at [153, 172] on button "Next" at bounding box center [149, 167] width 32 height 13
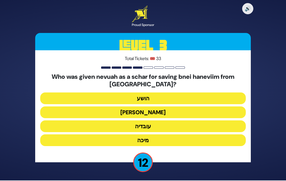
click at [163, 134] on button "עובדיה" at bounding box center [142, 140] width 205 height 12
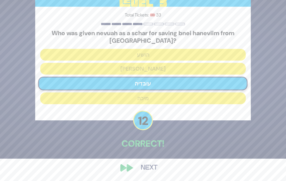
click at [157, 174] on button "Next" at bounding box center [149, 167] width 32 height 13
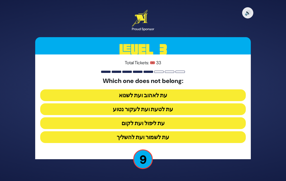
click at [164, 131] on button "עת ליפול ועת לקום" at bounding box center [142, 137] width 205 height 12
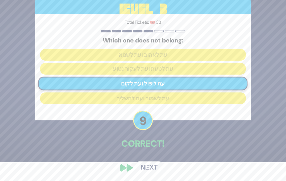
click at [151, 171] on button "Next" at bounding box center [149, 167] width 32 height 13
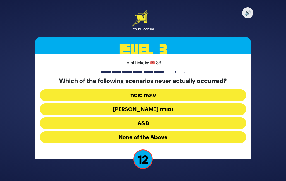
click at [166, 117] on button "בן סורר ומורה" at bounding box center [142, 123] width 205 height 12
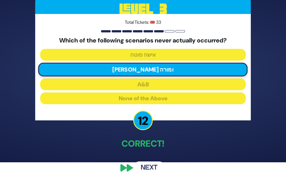
click at [154, 173] on button "Next" at bounding box center [149, 167] width 32 height 13
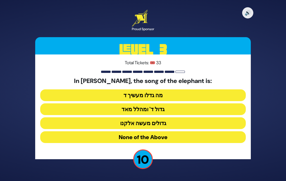
click at [163, 131] on button "גדולים מעשה אלקנו" at bounding box center [142, 137] width 205 height 12
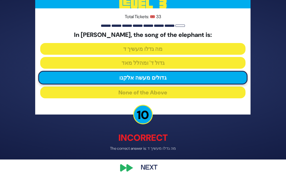
click at [155, 174] on button "Next" at bounding box center [149, 167] width 32 height 13
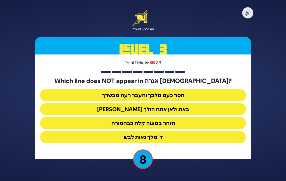
click at [158, 131] on button "ד' מלך גאות לבש" at bounding box center [142, 137] width 205 height 12
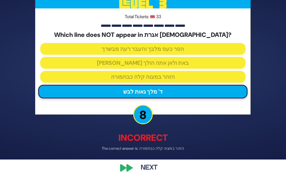
click at [154, 174] on button "Next" at bounding box center [149, 167] width 32 height 13
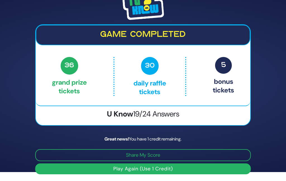
scroll to position [23, 0]
click at [156, 169] on button "Play Again (Use 1 Credit)" at bounding box center [142, 168] width 215 height 11
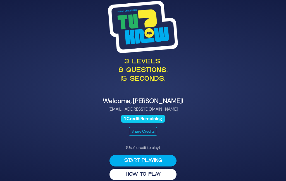
scroll to position [22, 0]
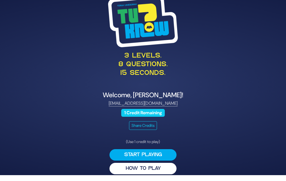
click at [155, 149] on button "Start Playing" at bounding box center [142, 154] width 67 height 11
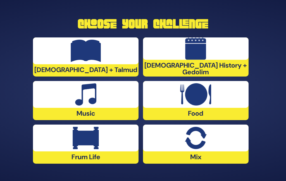
click at [92, 132] on img at bounding box center [86, 138] width 26 height 22
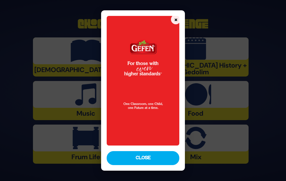
click at [152, 165] on button "Close" at bounding box center [143, 158] width 73 height 14
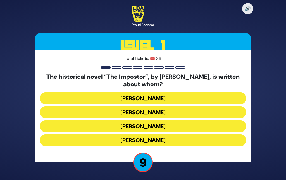
click at [158, 134] on button "[PERSON_NAME]" at bounding box center [142, 140] width 205 height 12
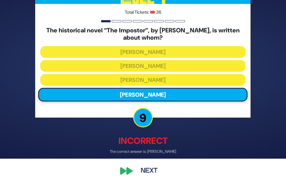
click at [156, 177] on button "Next" at bounding box center [149, 170] width 32 height 13
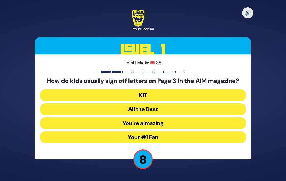
click at [163, 131] on button "Your #1 Fan" at bounding box center [142, 137] width 205 height 12
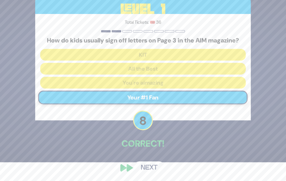
click at [154, 174] on button "Next" at bounding box center [149, 167] width 32 height 13
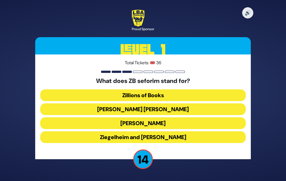
click at [166, 117] on button "[PERSON_NAME] [PERSON_NAME]" at bounding box center [142, 123] width 205 height 12
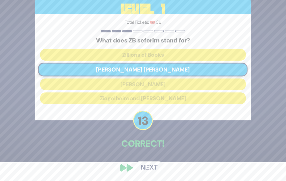
click at [156, 174] on button "Next" at bounding box center [149, 167] width 32 height 13
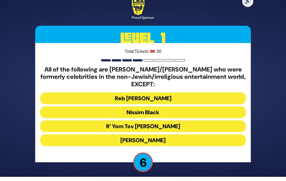
click at [171, 134] on button "R’ Yom Tov [PERSON_NAME]" at bounding box center [142, 140] width 205 height 12
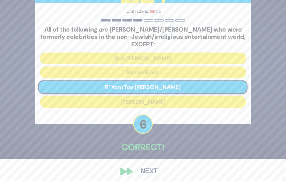
click at [155, 177] on button "Next" at bounding box center [149, 171] width 32 height 13
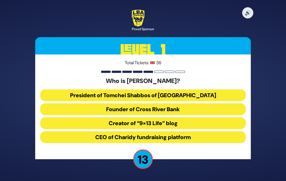
click at [174, 103] on button "President of Tomchei Shabbos of [GEOGRAPHIC_DATA]" at bounding box center [142, 109] width 205 height 12
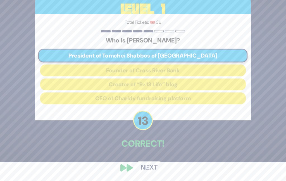
click at [154, 172] on button "Next" at bounding box center [149, 167] width 32 height 13
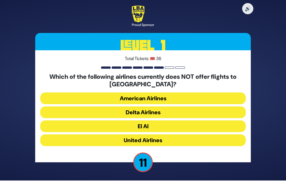
click at [171, 106] on button "American Airlines" at bounding box center [142, 112] width 205 height 12
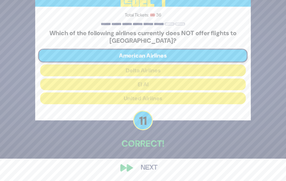
click at [154, 173] on button "Next" at bounding box center [149, 167] width 32 height 13
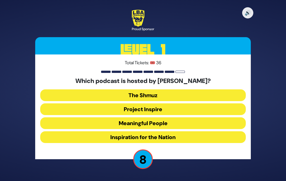
click at [170, 131] on button "Meaningful People" at bounding box center [142, 137] width 205 height 12
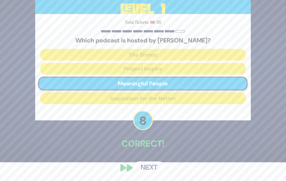
click at [155, 173] on button "Next" at bounding box center [149, 167] width 32 height 13
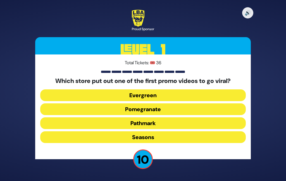
click at [169, 117] on button "Pomegranate" at bounding box center [142, 123] width 205 height 12
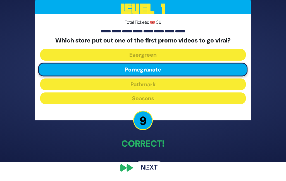
click at [154, 173] on button "Next" at bounding box center [149, 167] width 32 height 13
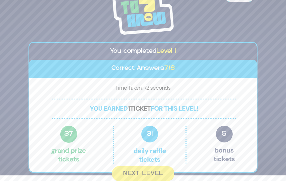
click at [151, 169] on button "Next Level" at bounding box center [143, 173] width 62 height 15
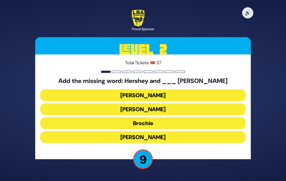
click at [165, 103] on button "[PERSON_NAME]" at bounding box center [142, 109] width 205 height 12
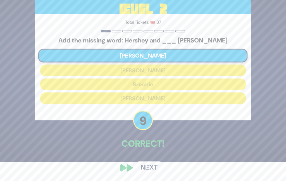
click at [150, 174] on button "Next" at bounding box center [149, 167] width 32 height 13
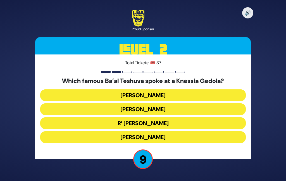
click at [162, 131] on button "R’ [PERSON_NAME]" at bounding box center [142, 137] width 205 height 12
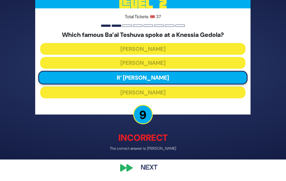
click at [152, 174] on button "Next" at bounding box center [149, 167] width 32 height 13
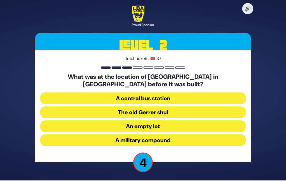
click at [175, 106] on button "A central bus station" at bounding box center [142, 112] width 205 height 12
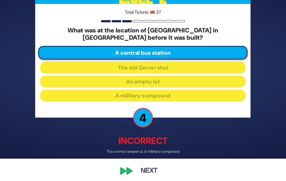
click at [147, 176] on button "Next" at bounding box center [149, 170] width 32 height 13
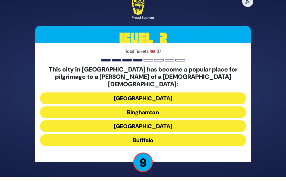
click at [176, 106] on button "[GEOGRAPHIC_DATA]" at bounding box center [142, 112] width 205 height 12
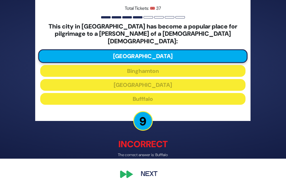
click at [156, 175] on button "Next" at bounding box center [149, 174] width 32 height 13
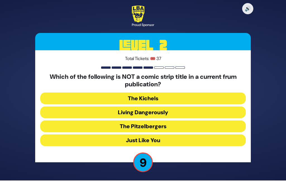
click at [172, 120] on button "Living Dangerously" at bounding box center [142, 126] width 205 height 12
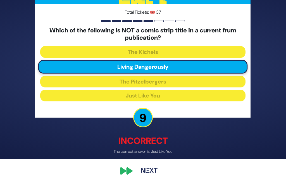
click at [157, 173] on div "🔊 Proud Sponsor Level 2 Total Tickets: 🎟️ 37 Which of the following is NOT a co…" at bounding box center [142, 68] width 229 height 231
click at [158, 172] on div "🔊 Proud Sponsor Level 2 Total Tickets: 🎟️ 37 Which of the following is NOT a co…" at bounding box center [142, 68] width 229 height 231
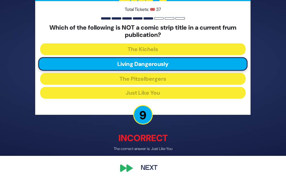
click at [153, 165] on button "Next" at bounding box center [149, 167] width 32 height 13
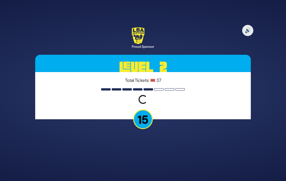
click at [158, 165] on div "🔊 Proud Sponsor Level 2 Total Tickets: 🎟️ 37 Loading question... 15" at bounding box center [143, 90] width 286 height 181
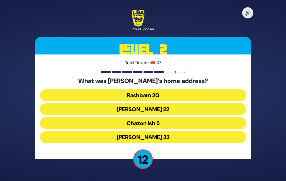
click at [161, 131] on button "Chazon Ish 5" at bounding box center [142, 137] width 205 height 12
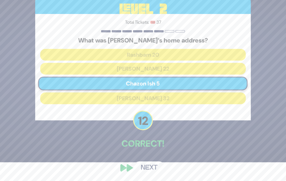
click at [158, 172] on button "Next" at bounding box center [149, 167] width 32 height 13
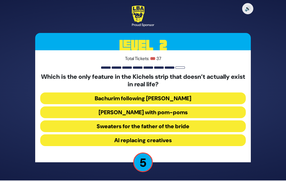
click at [178, 134] on button "Sweaters for the father of the bride" at bounding box center [142, 140] width 205 height 12
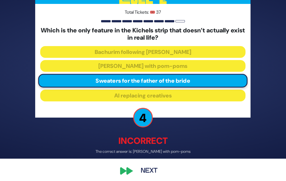
click at [152, 177] on button "Next" at bounding box center [149, 170] width 32 height 13
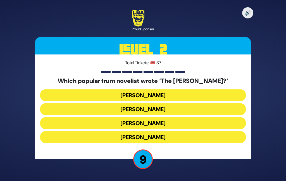
click at [169, 131] on button "[PERSON_NAME]" at bounding box center [142, 137] width 205 height 12
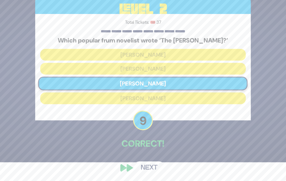
click at [154, 169] on button "Next" at bounding box center [149, 167] width 32 height 13
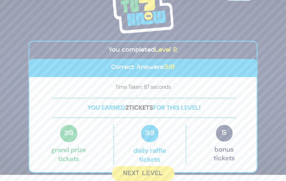
click at [162, 169] on button "Next Level" at bounding box center [143, 173] width 62 height 15
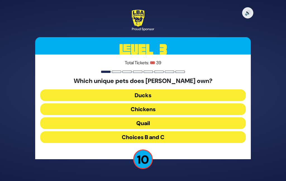
click at [177, 117] on button "Chickens" at bounding box center [142, 123] width 205 height 12
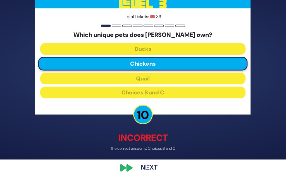
click at [156, 174] on button "Next" at bounding box center [149, 167] width 32 height 13
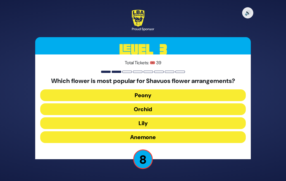
click at [166, 117] on button "Orchid" at bounding box center [142, 123] width 205 height 12
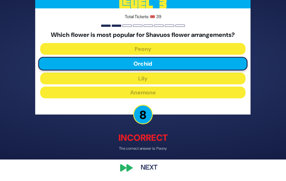
click at [155, 173] on button "Next" at bounding box center [149, 167] width 32 height 13
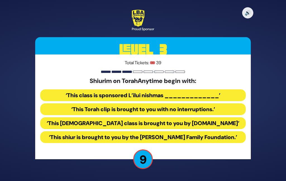
click at [172, 131] on button "‘This [DEMOGRAPHIC_DATA] class is brought to you by [DOMAIN_NAME]’" at bounding box center [142, 137] width 205 height 12
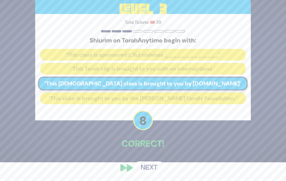
click at [151, 173] on button "Next" at bounding box center [149, 167] width 32 height 13
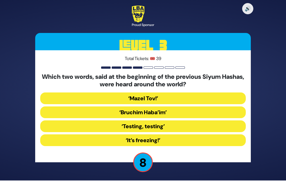
click at [163, 134] on button "‘Testing, testing’" at bounding box center [142, 140] width 205 height 12
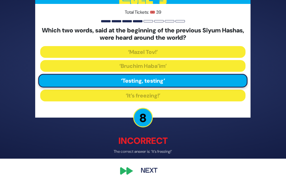
click at [152, 176] on button "Next" at bounding box center [149, 170] width 32 height 13
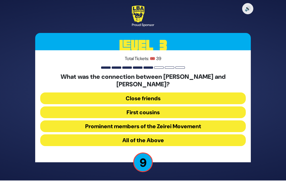
click at [157, 134] on button "All of the Above" at bounding box center [142, 140] width 205 height 12
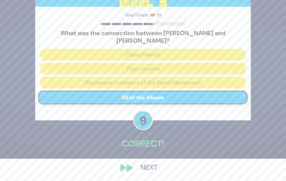
click at [149, 171] on button "Next" at bounding box center [149, 167] width 32 height 13
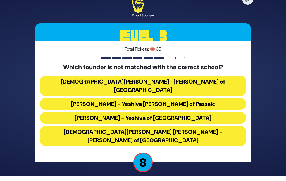
click at [171, 126] on button "[DEMOGRAPHIC_DATA][PERSON_NAME] [PERSON_NAME] - [PERSON_NAME] of [GEOGRAPHIC_DA…" at bounding box center [142, 136] width 205 height 20
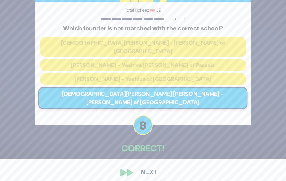
click at [152, 173] on button "Next" at bounding box center [149, 172] width 32 height 13
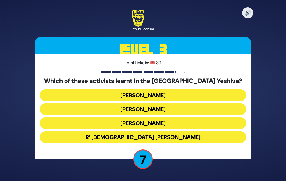
click at [184, 117] on button "[PERSON_NAME]" at bounding box center [142, 123] width 205 height 12
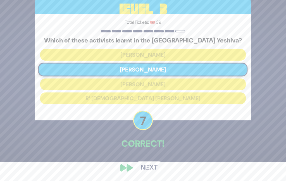
click at [153, 174] on button "Next" at bounding box center [149, 167] width 32 height 13
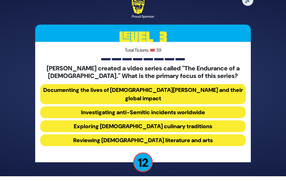
click at [184, 120] on button "Investigating anti-Semitic incidents worldwide" at bounding box center [142, 126] width 205 height 12
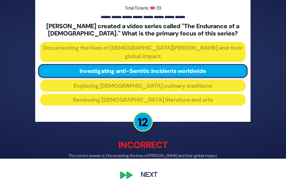
click at [154, 170] on div "🔊 Proud Sponsor Level 3 Total Tickets: 🎟️ 39 [PERSON_NAME] created a video seri…" at bounding box center [142, 68] width 229 height 240
click at [158, 176] on button "Next" at bounding box center [149, 174] width 32 height 13
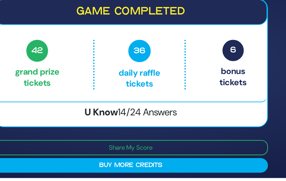
click at [107, 148] on button "Share My Score" at bounding box center [142, 154] width 215 height 12
